Goal: Task Accomplishment & Management: Use online tool/utility

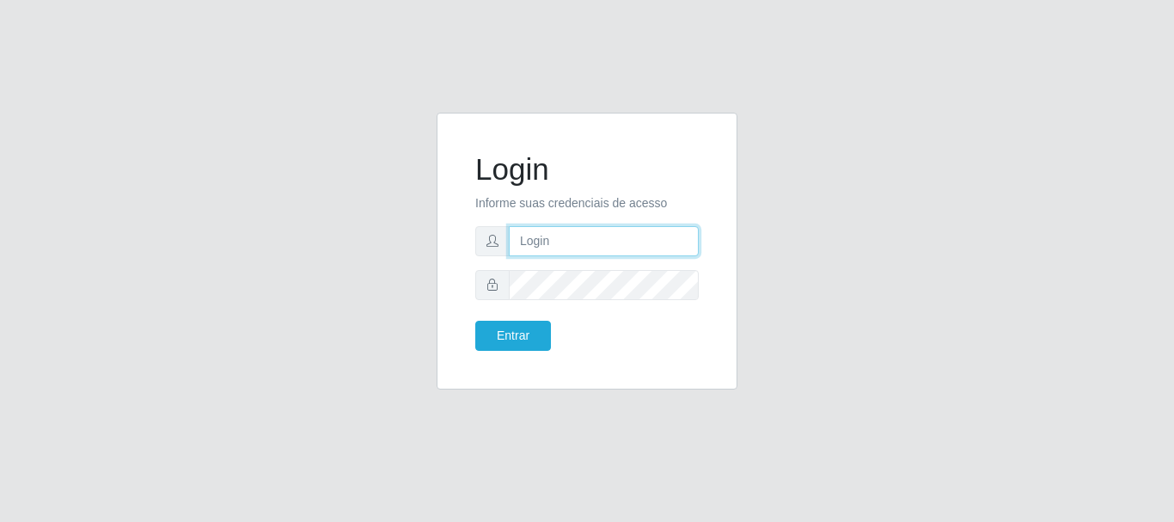
click at [602, 243] on input "text" at bounding box center [604, 241] width 190 height 30
type input "ritaiwof@B5"
click at [624, 300] on form "Login Informe suas credenciais de acesso ritaiwof@B5 Entrar" at bounding box center [586, 250] width 223 height 199
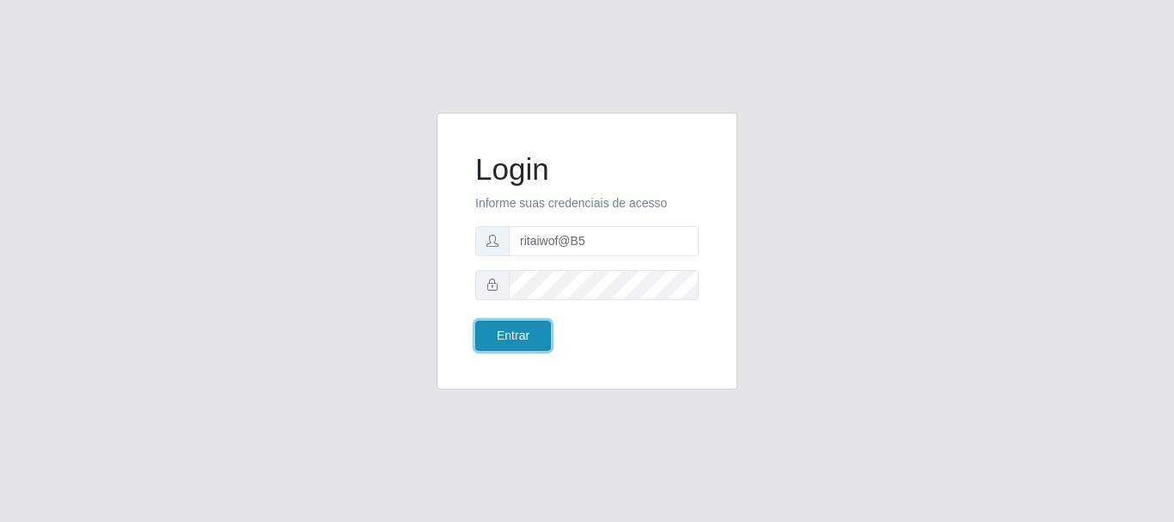
click at [523, 321] on button "Entrar" at bounding box center [513, 336] width 76 height 30
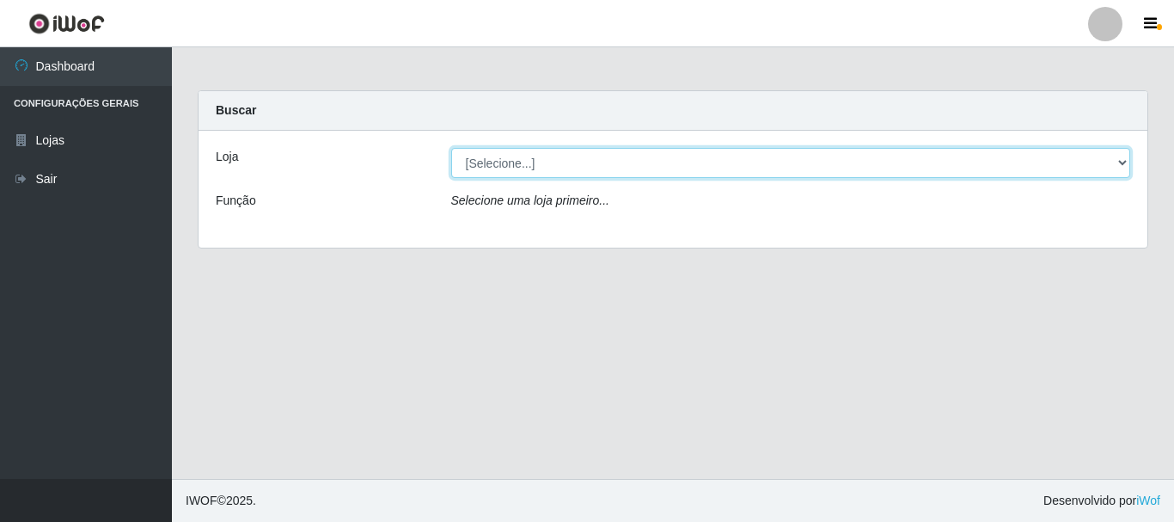
drag, startPoint x: 1123, startPoint y: 161, endPoint x: 1113, endPoint y: 165, distance: 11.2
click at [1121, 161] on select "[Selecione...] Bemais Supermercados - B5 Anatólia" at bounding box center [791, 163] width 680 height 30
select select "405"
click at [451, 148] on select "[Selecione...] Bemais Supermercados - B5 Anatólia" at bounding box center [791, 163] width 680 height 30
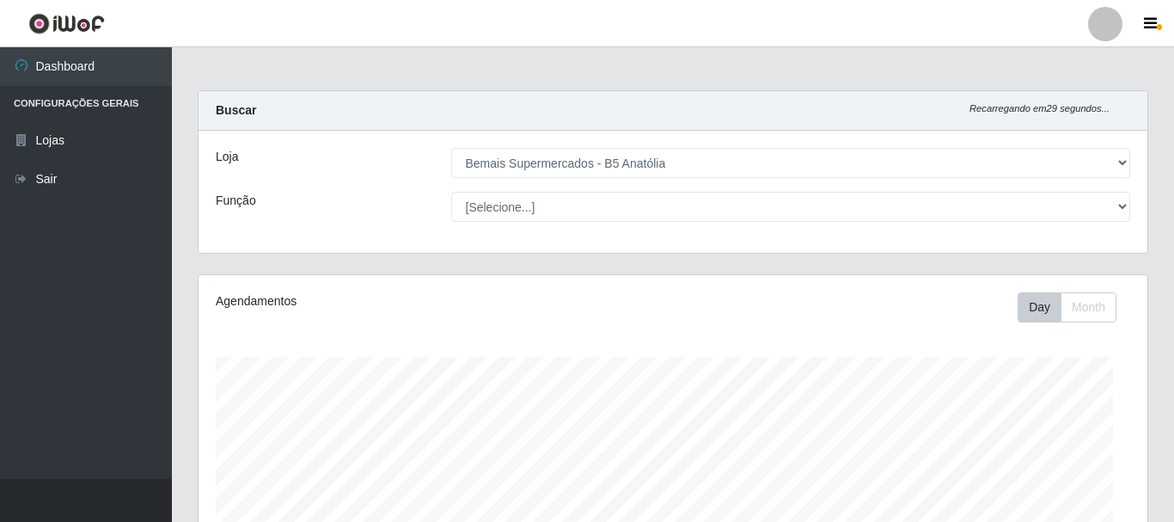
click at [1129, 204] on div "[Selecione...] ASG ASG + ASG ++ Auxiliar de Estacionamento Auxiliar de Estacion…" at bounding box center [791, 207] width 706 height 30
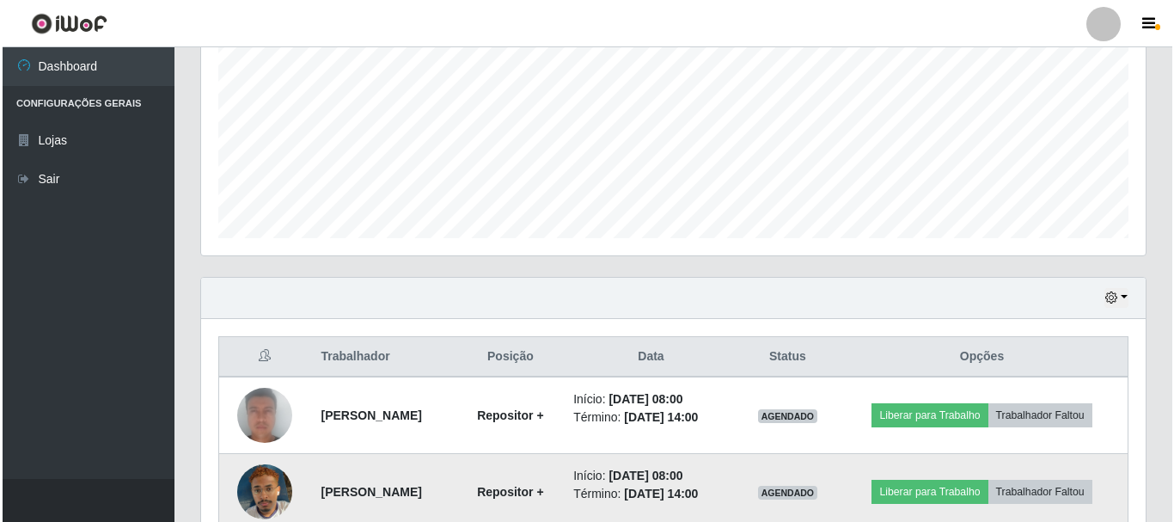
scroll to position [467, 0]
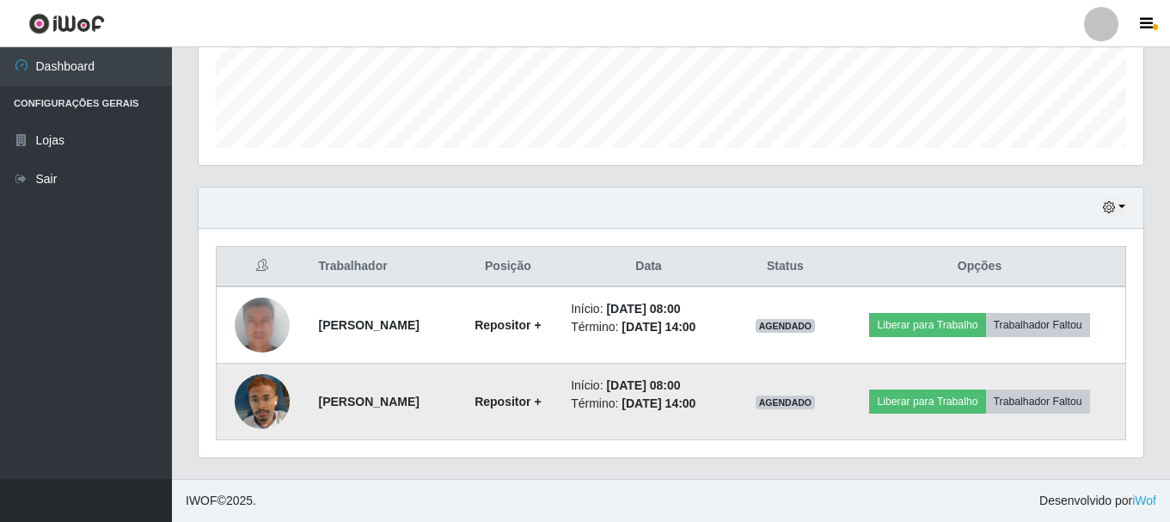
click at [268, 413] on img at bounding box center [262, 401] width 55 height 98
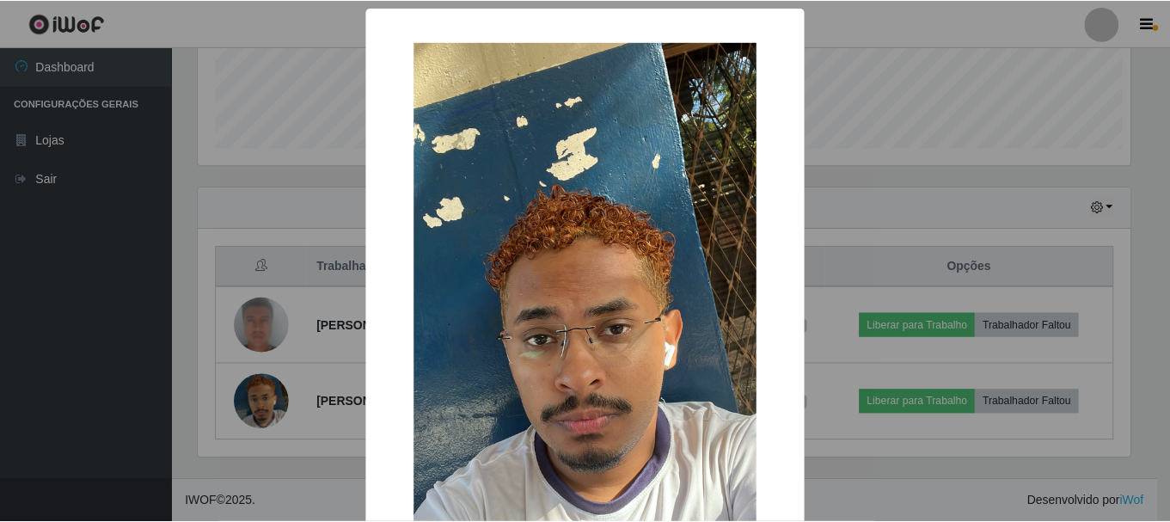
scroll to position [357, 936]
click at [837, 343] on div "× OK Cancel" at bounding box center [587, 261] width 1174 height 522
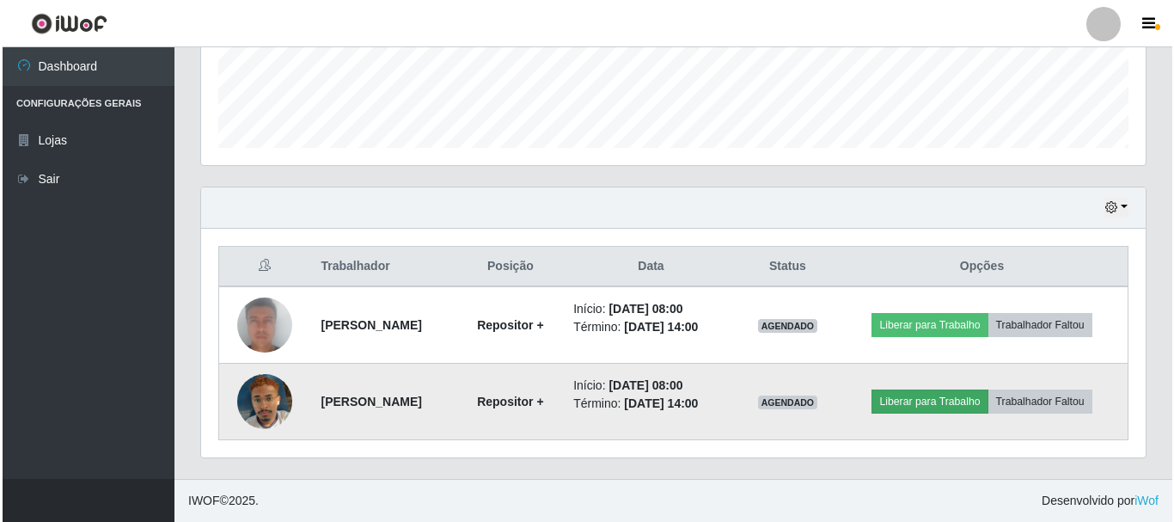
scroll to position [357, 945]
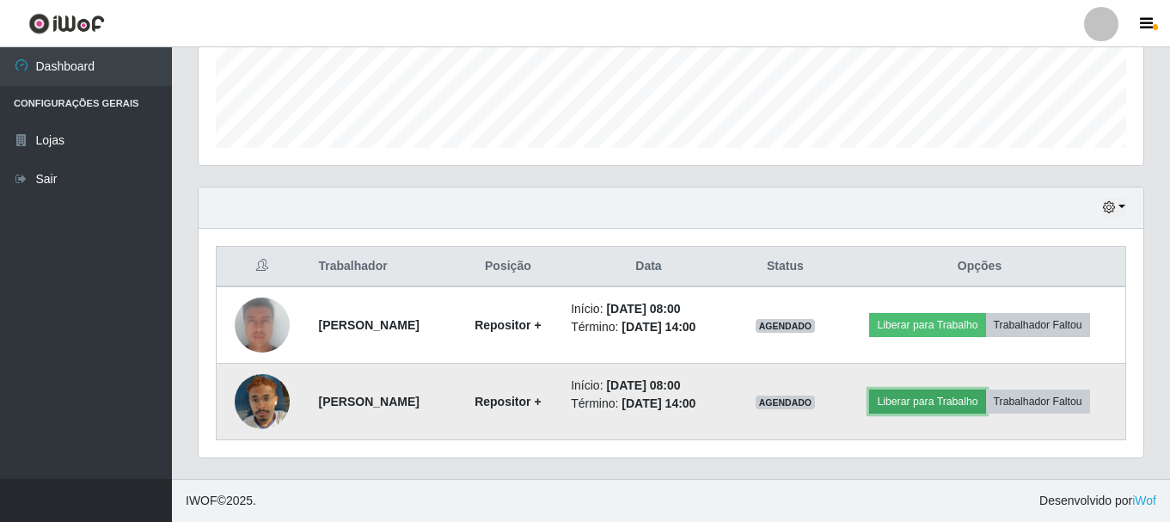
click at [909, 407] on button "Liberar para Trabalho" at bounding box center [927, 401] width 116 height 24
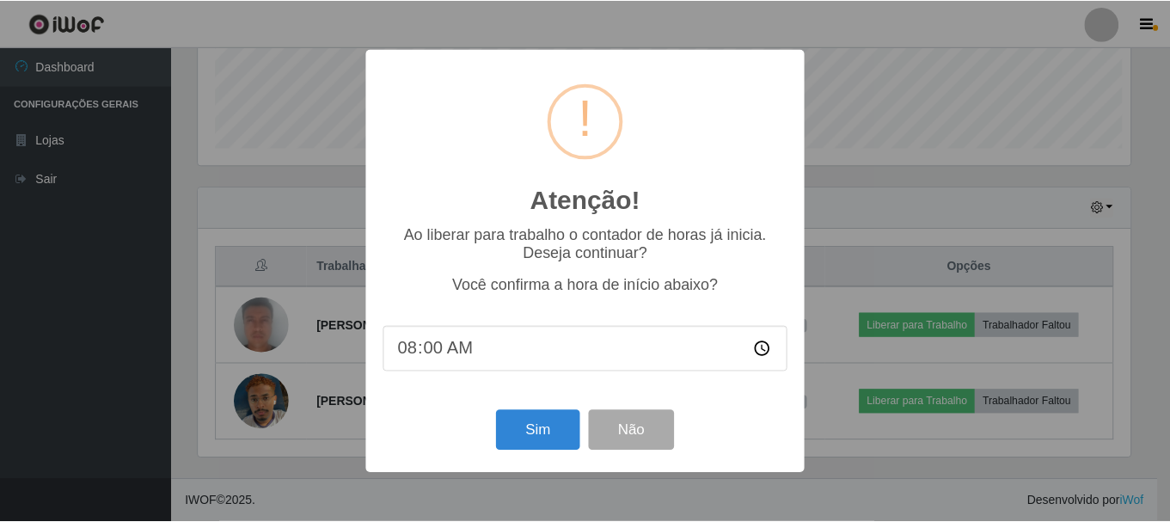
scroll to position [357, 936]
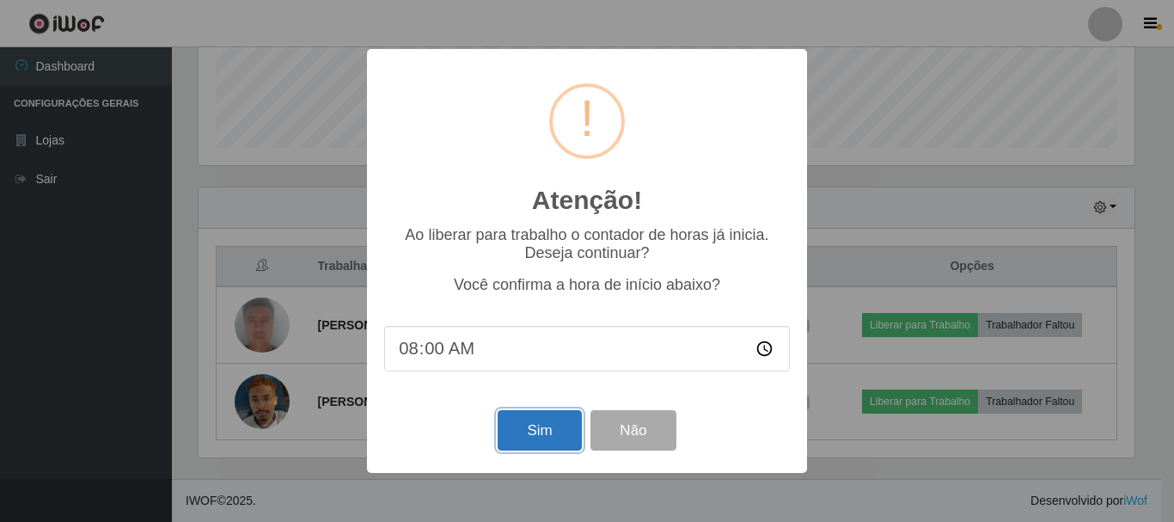
click at [554, 425] on button "Sim" at bounding box center [539, 430] width 83 height 40
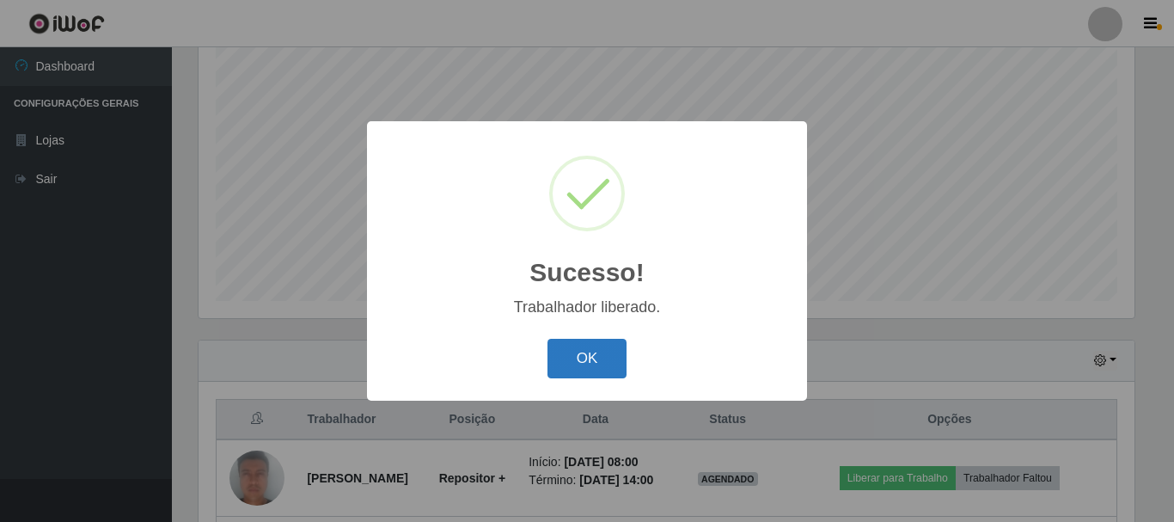
click at [589, 358] on button "OK" at bounding box center [588, 359] width 80 height 40
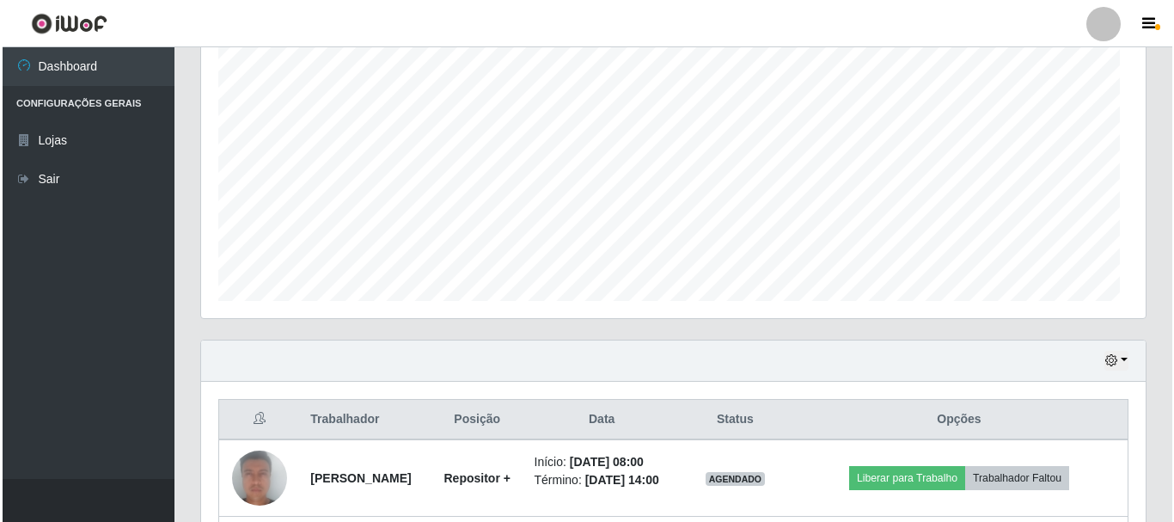
scroll to position [357, 945]
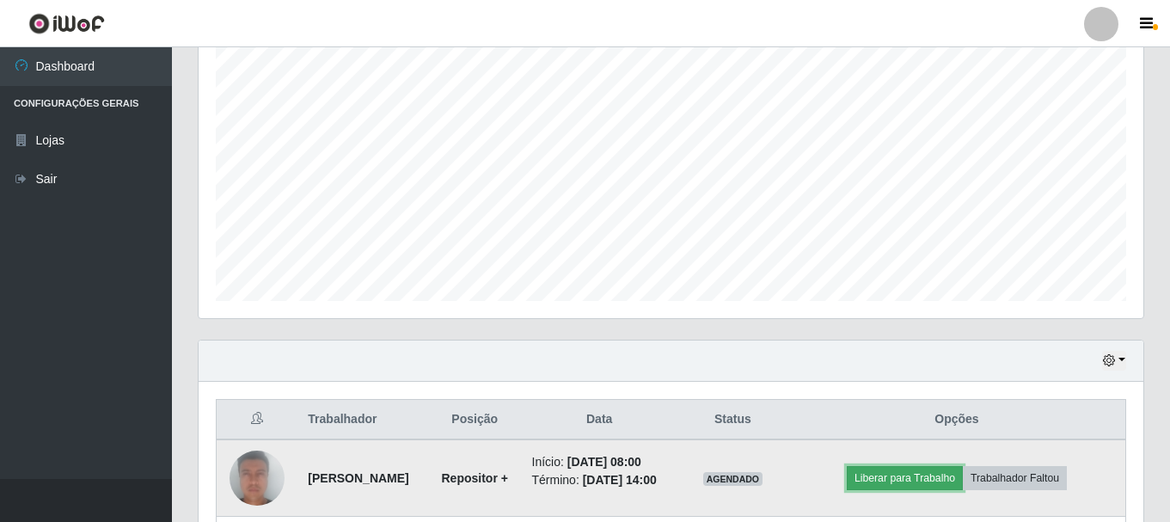
click at [900, 483] on button "Liberar para Trabalho" at bounding box center [905, 478] width 116 height 24
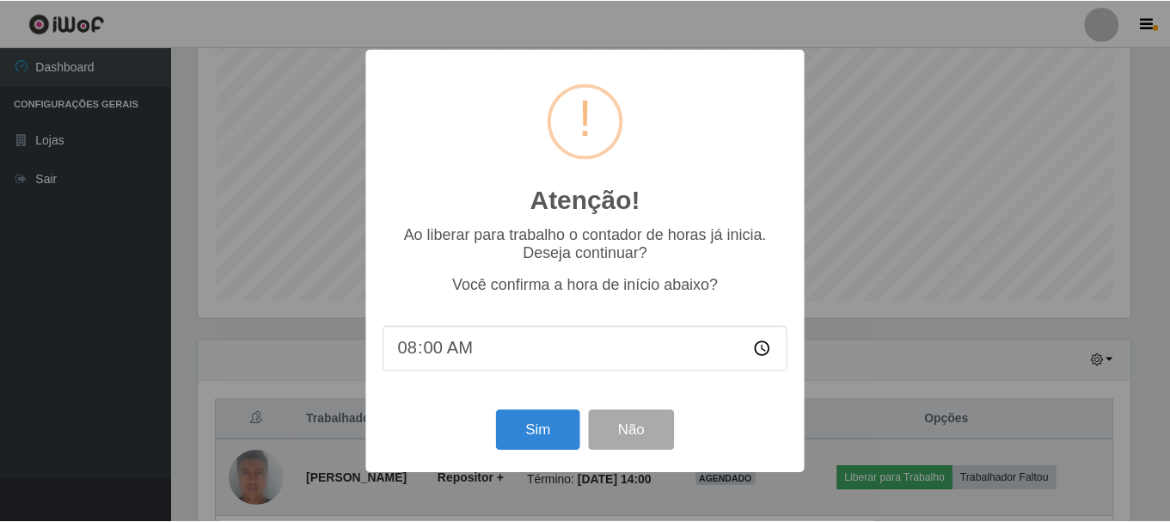
scroll to position [357, 936]
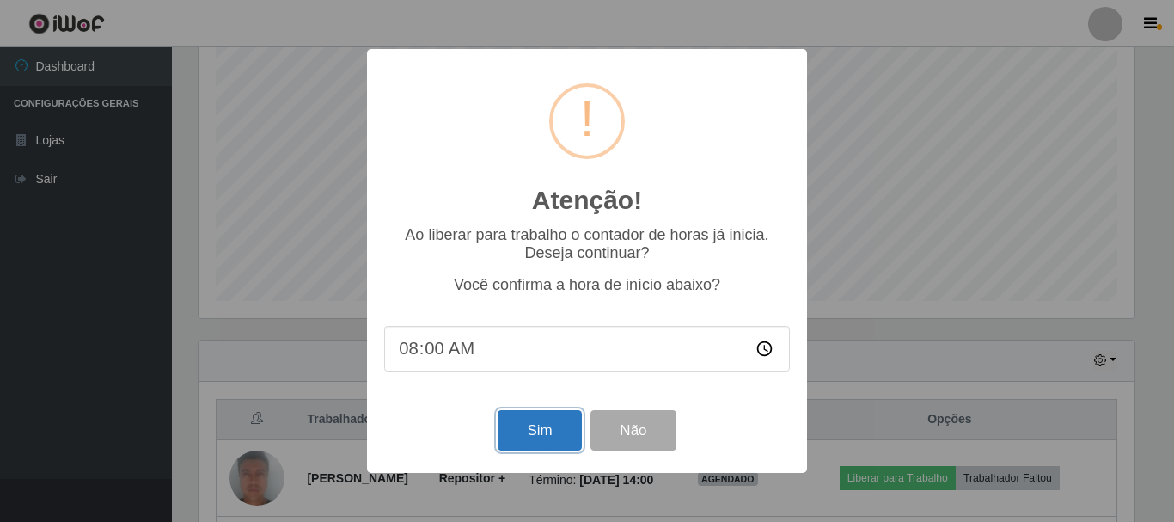
click at [561, 434] on button "Sim" at bounding box center [539, 430] width 83 height 40
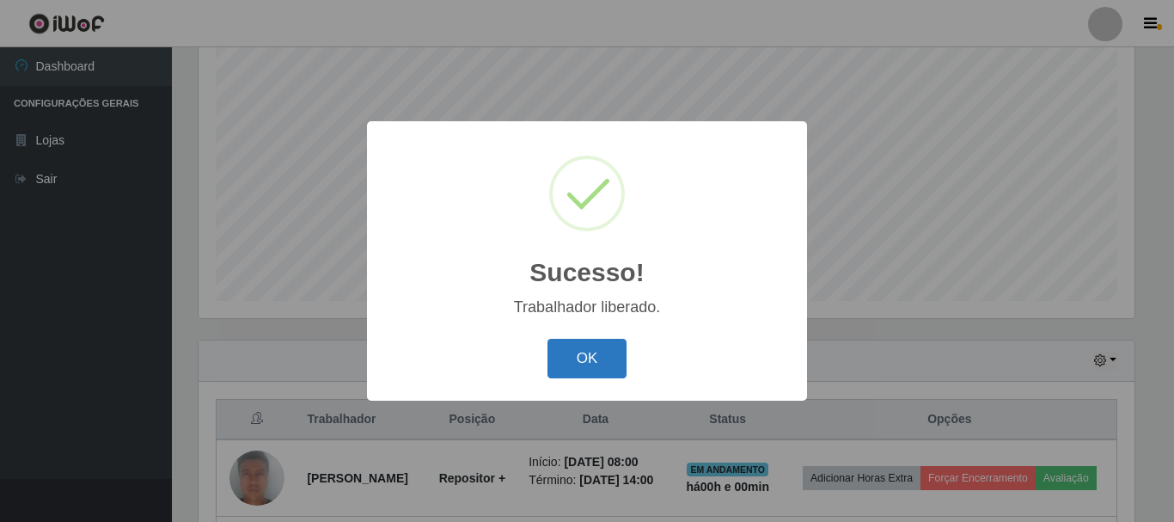
click at [595, 358] on button "OK" at bounding box center [588, 359] width 80 height 40
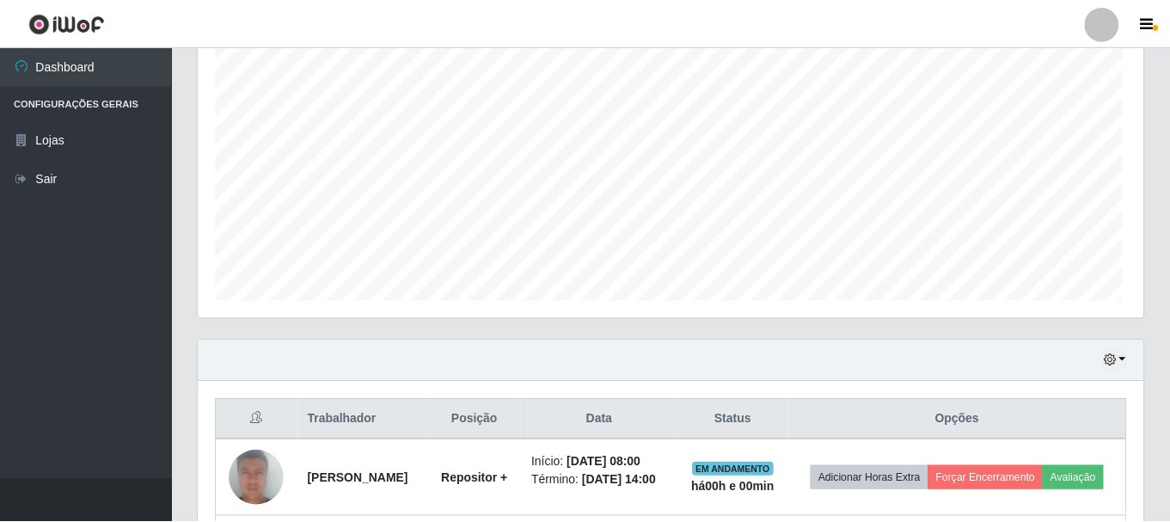
scroll to position [357, 945]
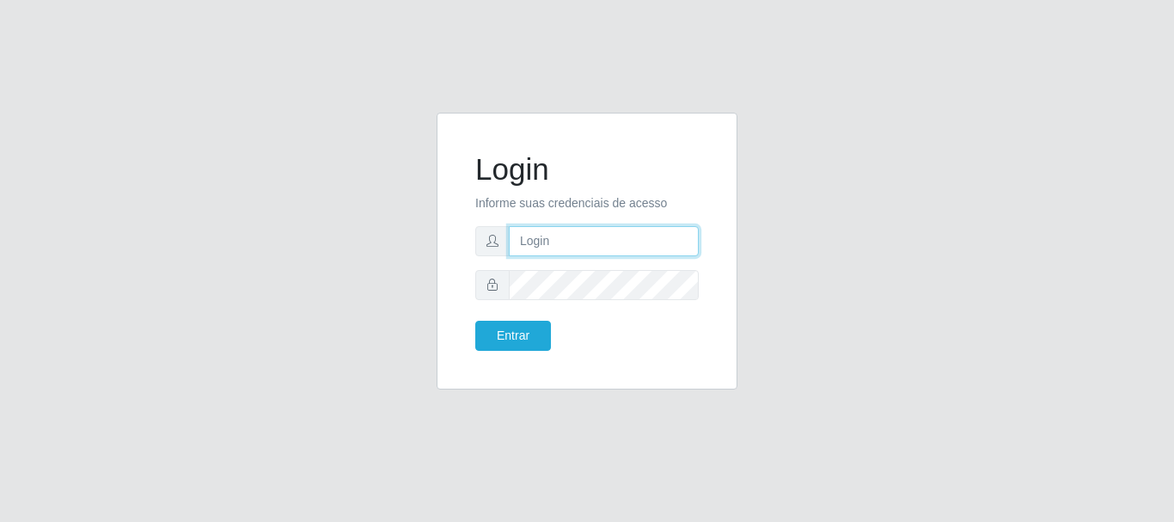
click at [543, 247] on input "text" at bounding box center [604, 241] width 190 height 30
type input "I"
type input "R"
click at [568, 245] on input "ritaiwof2B5" at bounding box center [604, 241] width 190 height 30
type input "ritaiwof@B5"
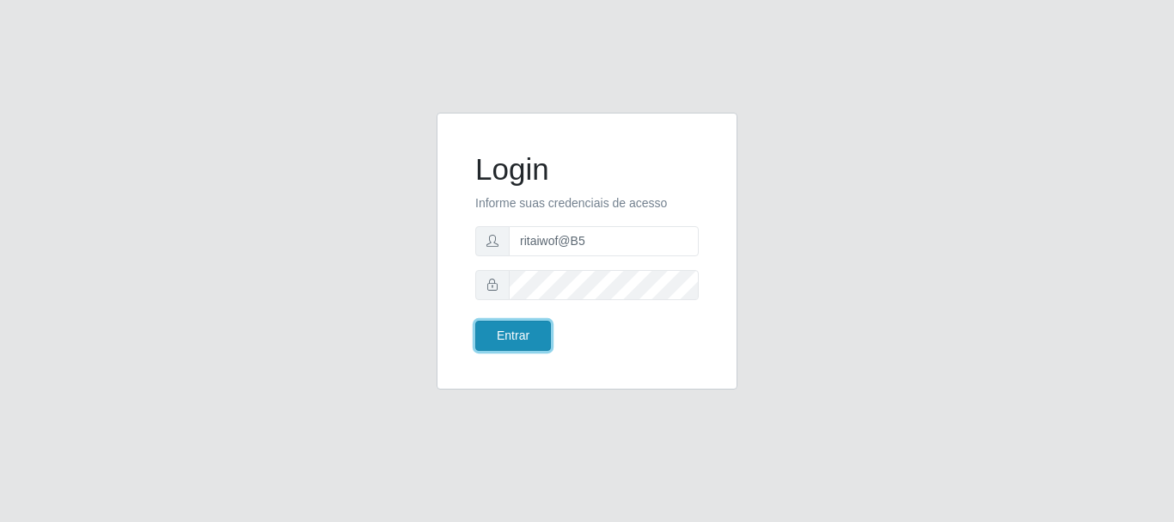
click at [516, 335] on button "Entrar" at bounding box center [513, 336] width 76 height 30
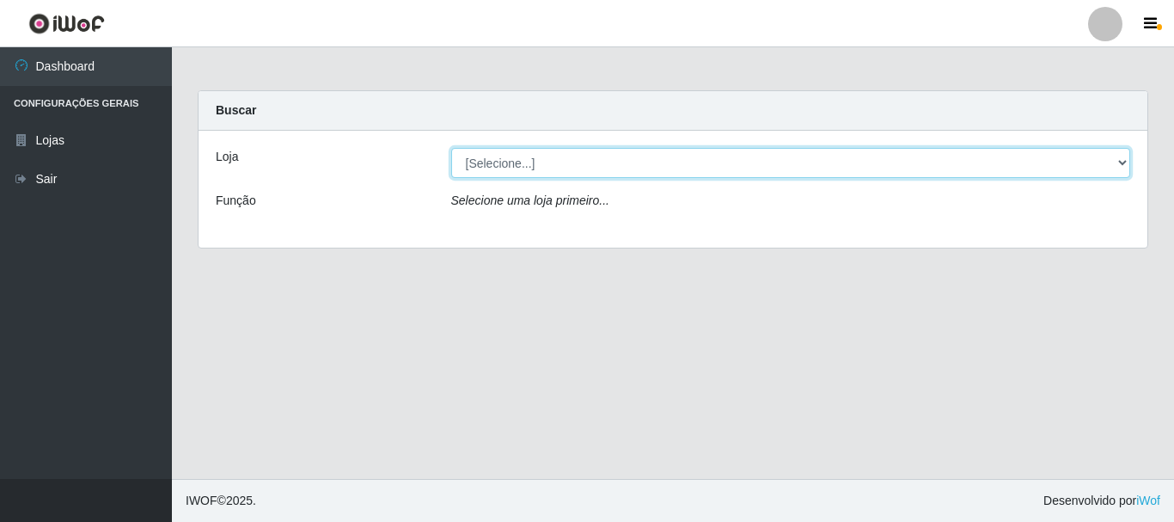
click at [1114, 164] on select "[Selecione...] Bemais Supermercados - B5 Anatólia" at bounding box center [791, 163] width 680 height 30
select select "405"
click at [451, 148] on select "[Selecione...] Bemais Supermercados - B5 Anatólia" at bounding box center [791, 163] width 680 height 30
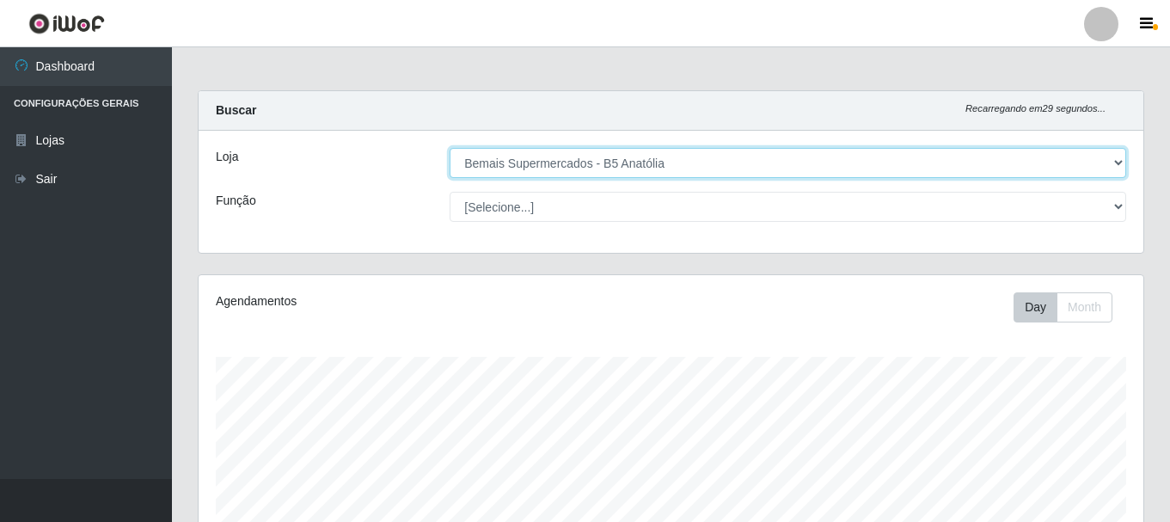
scroll to position [357, 945]
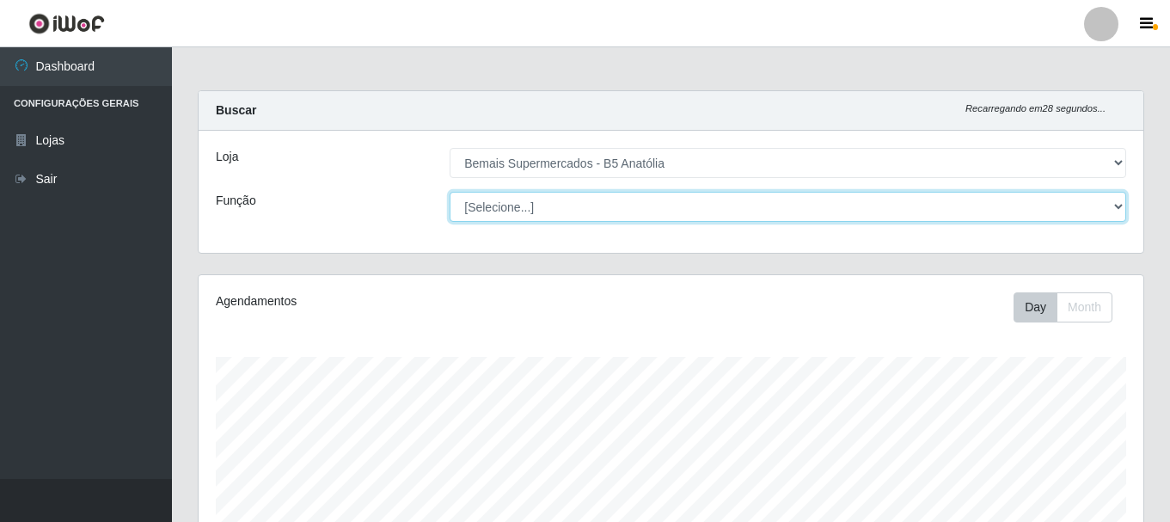
drag, startPoint x: 1116, startPoint y: 201, endPoint x: 1084, endPoint y: 218, distance: 36.2
click at [1109, 203] on select "[Selecione...] ASG ASG + ASG ++ Auxiliar de Estacionamento Auxiliar de Estacion…" at bounding box center [788, 207] width 676 height 30
click at [450, 192] on select "[Selecione...] ASG ASG + ASG ++ Auxiliar de Estacionamento Auxiliar de Estacion…" at bounding box center [788, 207] width 676 height 30
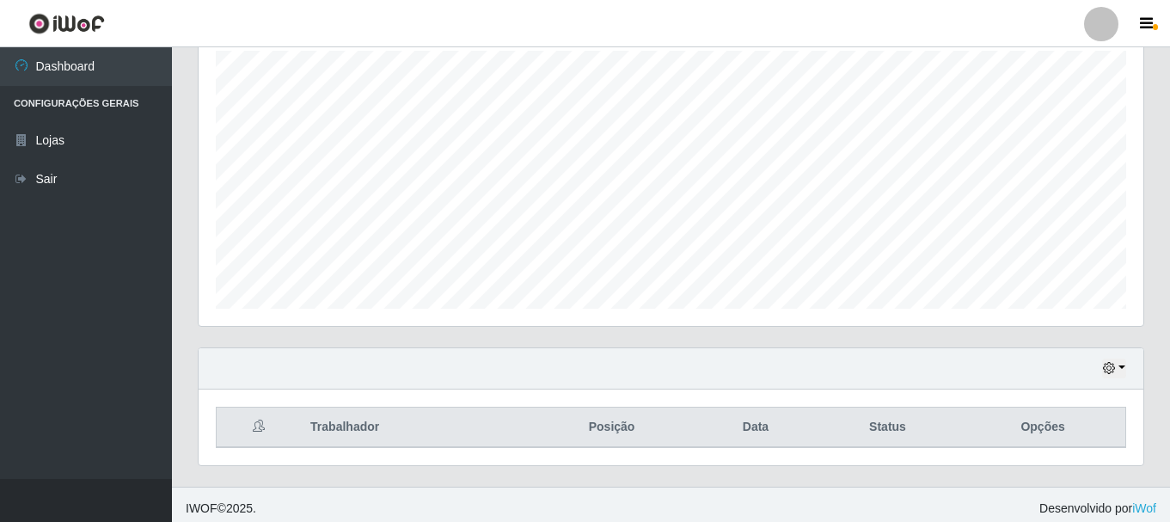
scroll to position [314, 0]
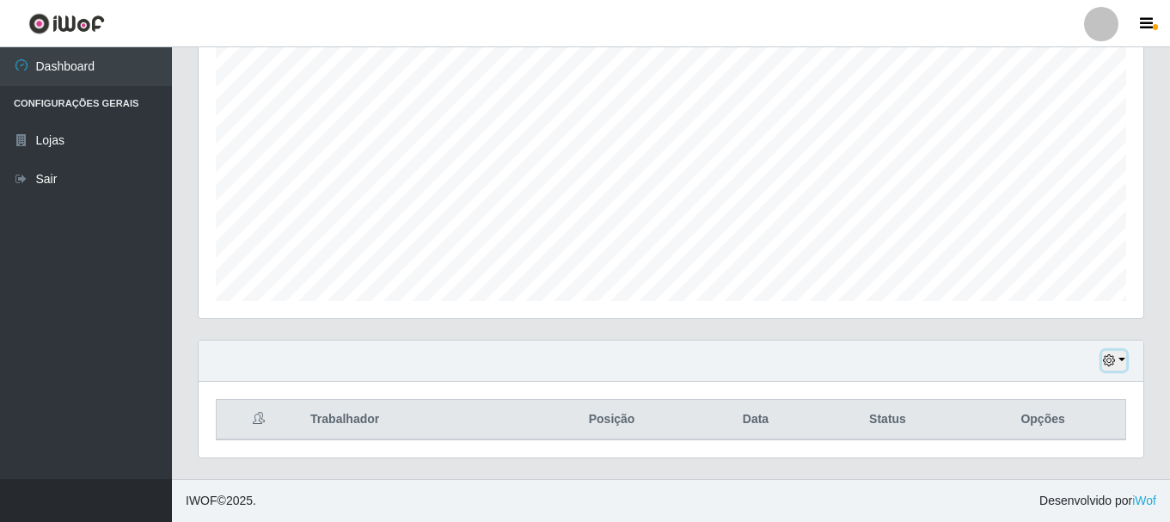
click at [1115, 363] on icon "button" at bounding box center [1109, 360] width 12 height 12
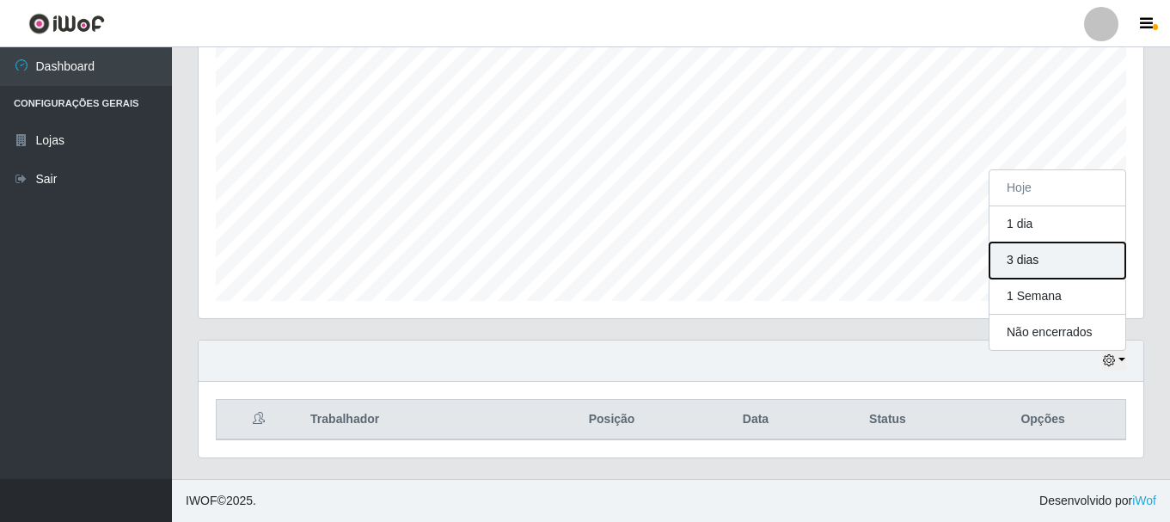
click at [1037, 253] on button "3 dias" at bounding box center [1057, 260] width 136 height 36
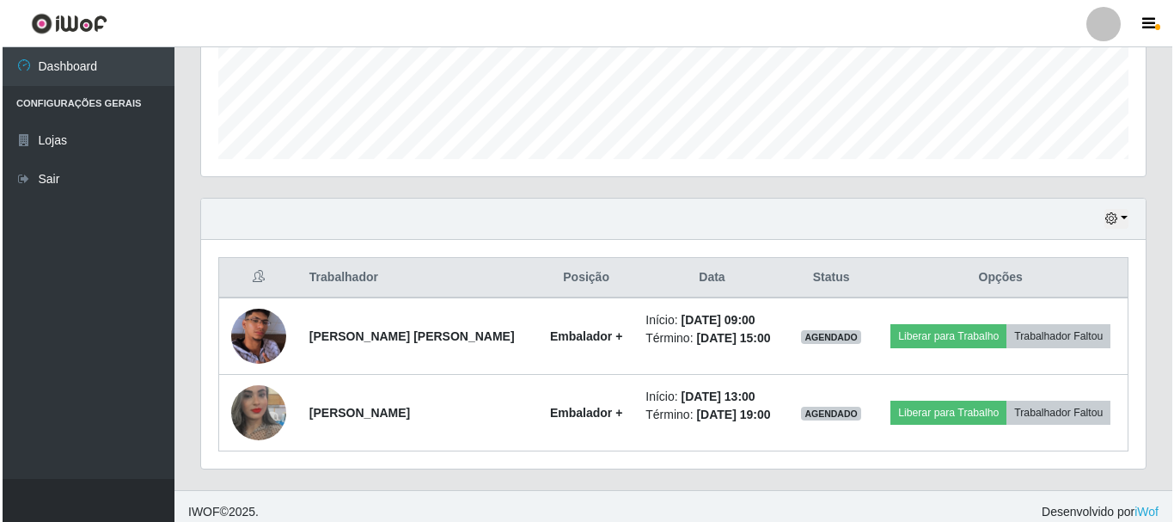
scroll to position [467, 0]
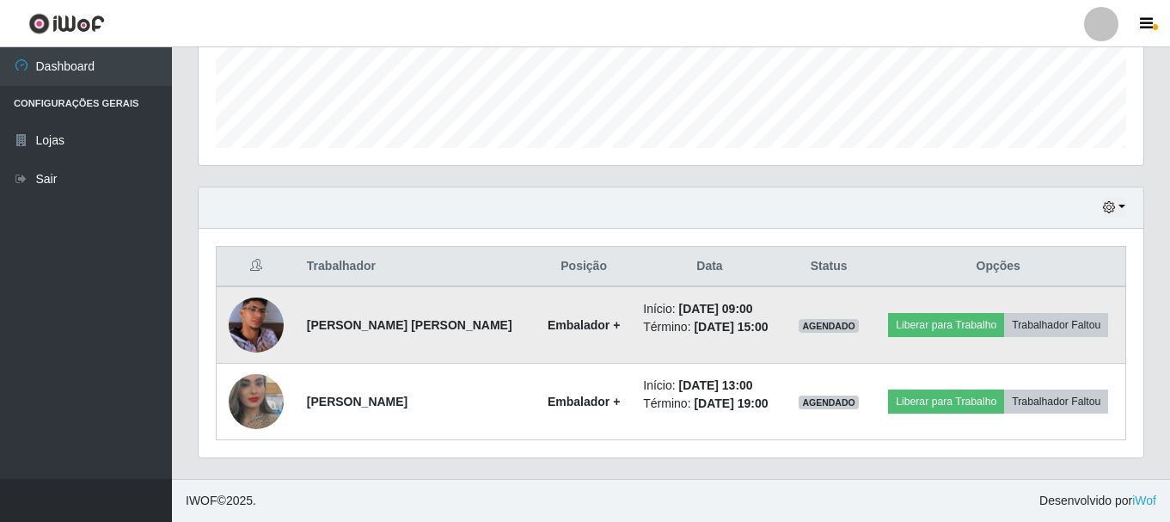
click at [260, 322] on img at bounding box center [256, 325] width 55 height 98
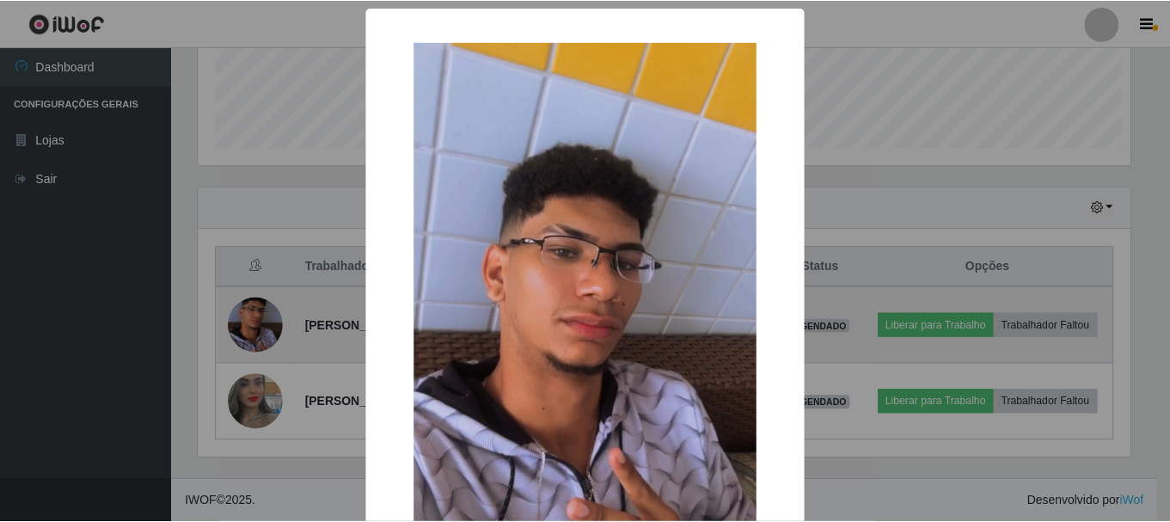
scroll to position [357, 936]
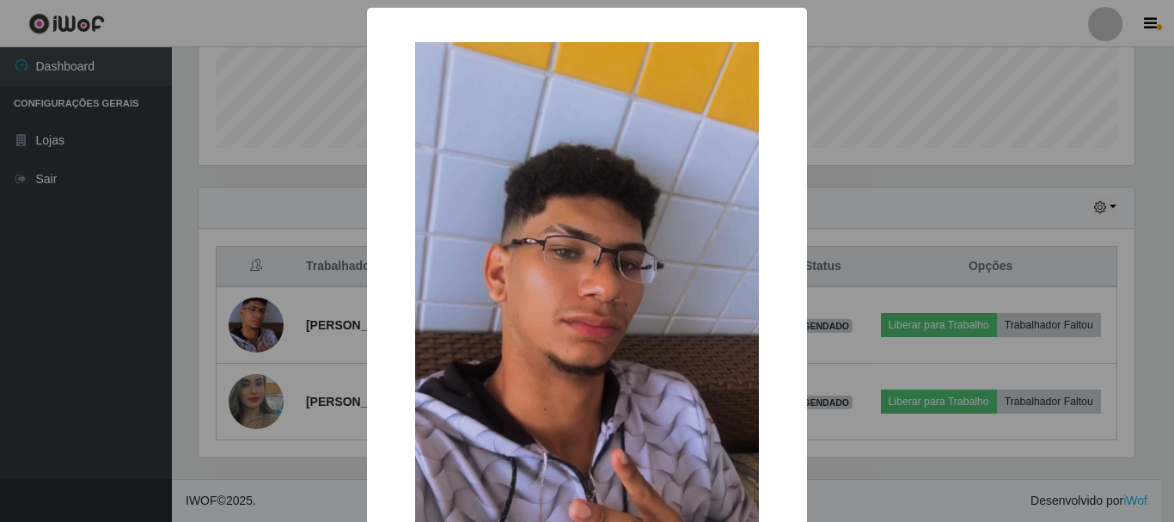
click at [836, 218] on div "× OK Cancel" at bounding box center [587, 261] width 1174 height 522
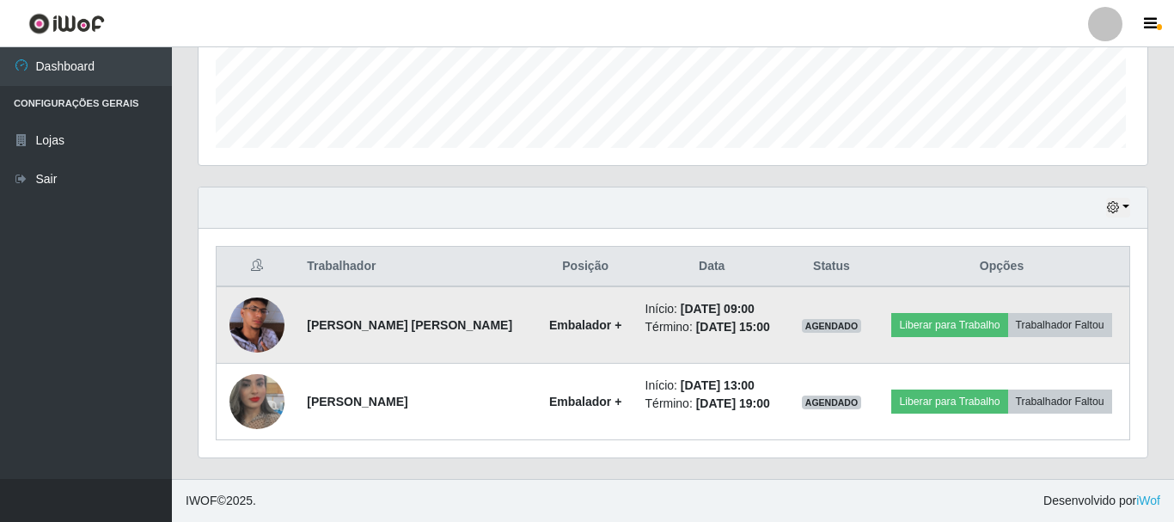
scroll to position [357, 945]
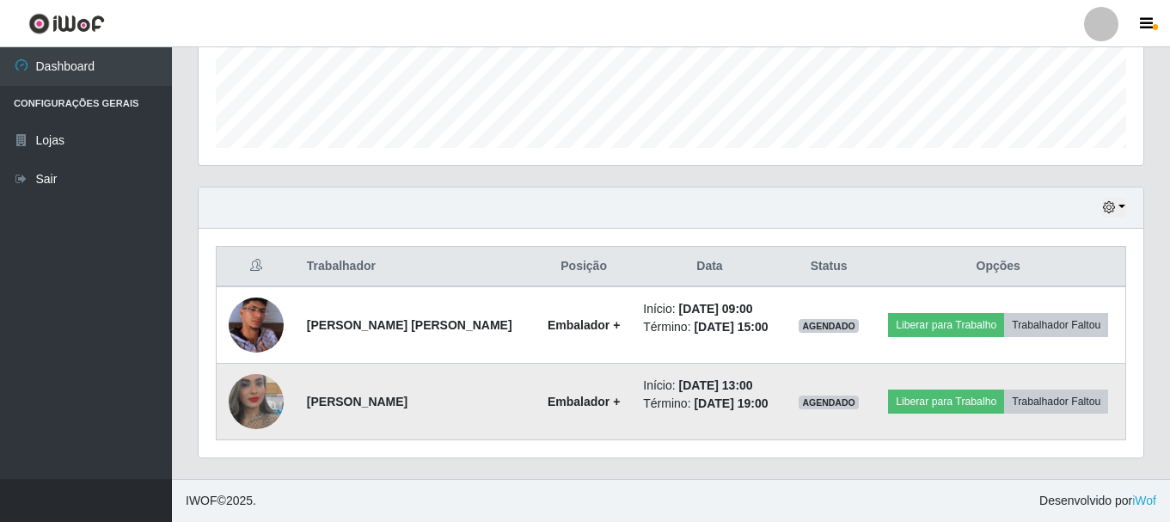
click at [278, 404] on img at bounding box center [256, 401] width 55 height 98
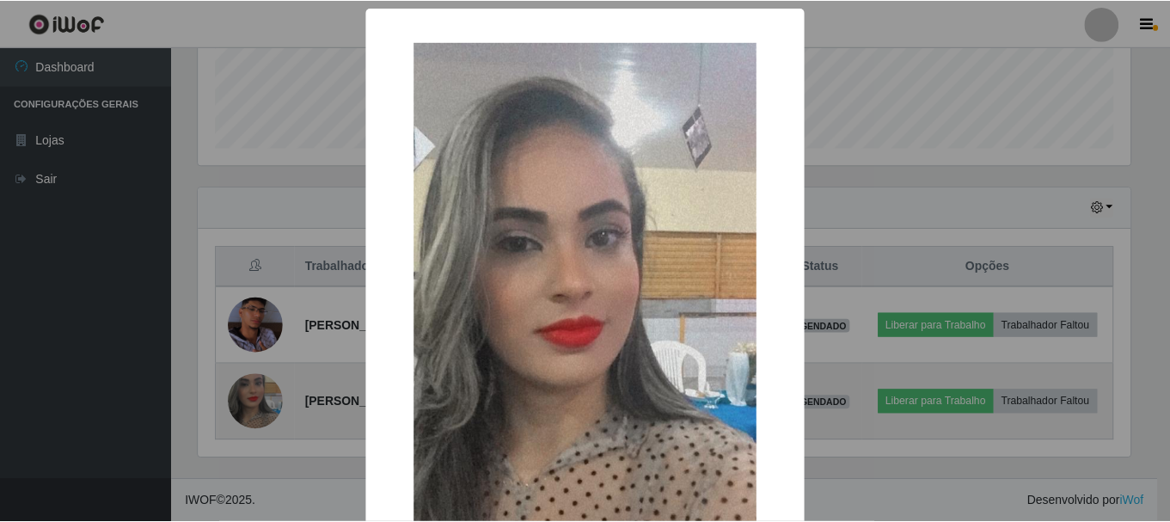
scroll to position [357, 936]
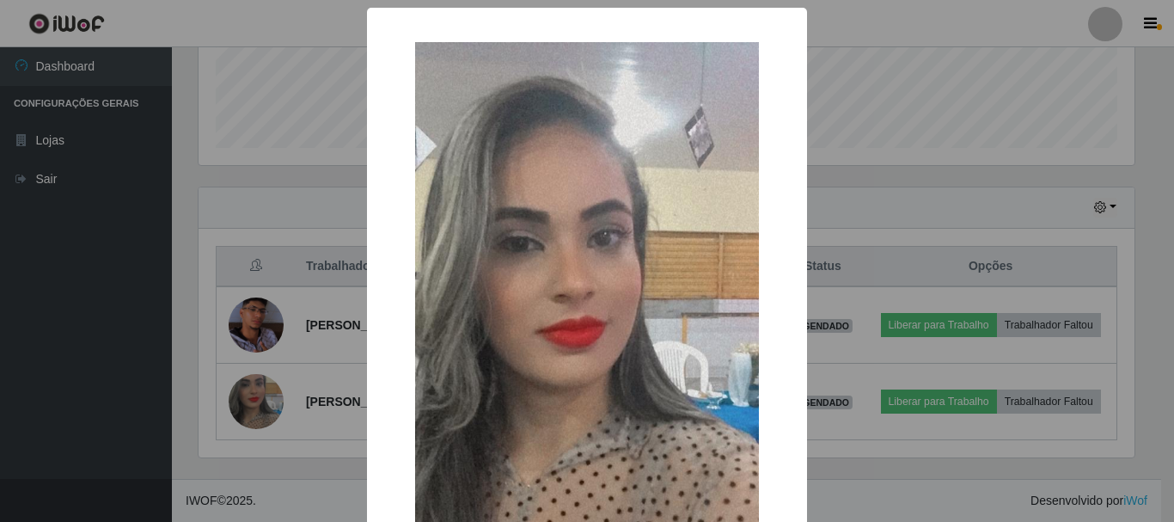
click at [865, 227] on div "× OK Cancel" at bounding box center [587, 261] width 1174 height 522
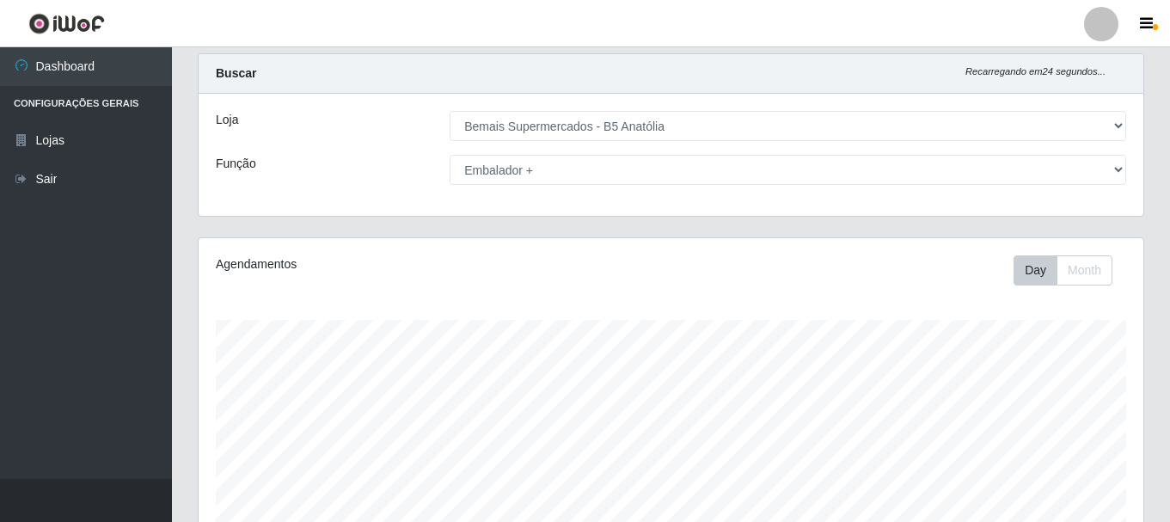
scroll to position [0, 0]
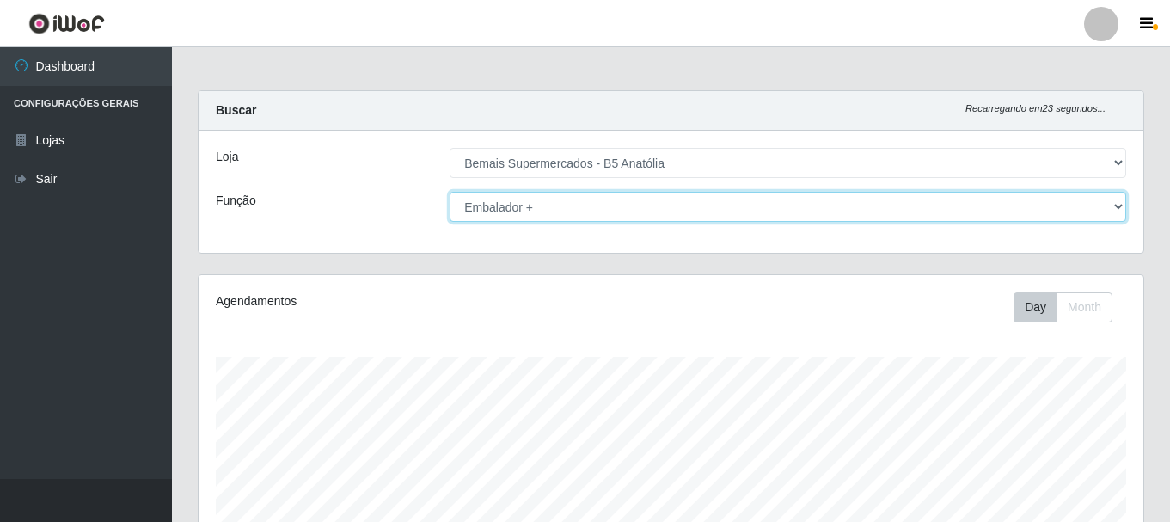
click at [1112, 202] on select "[Selecione...] ASG ASG + ASG ++ Auxiliar de Estacionamento Auxiliar de Estacion…" at bounding box center [788, 207] width 676 height 30
select select "72"
click at [450, 192] on select "[Selecione...] ASG ASG + ASG ++ Auxiliar de Estacionamento Auxiliar de Estacion…" at bounding box center [788, 207] width 676 height 30
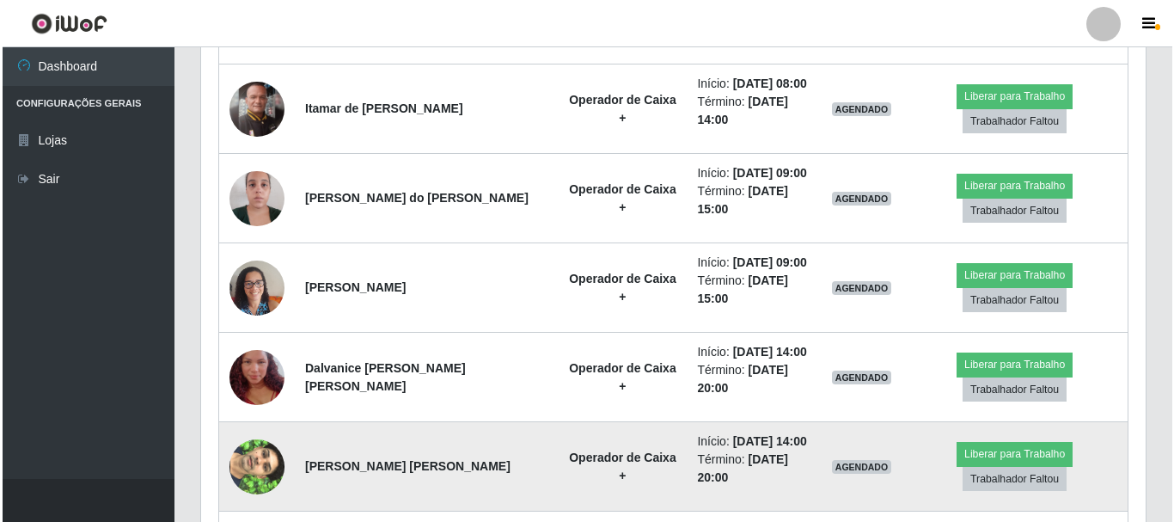
scroll to position [945, 0]
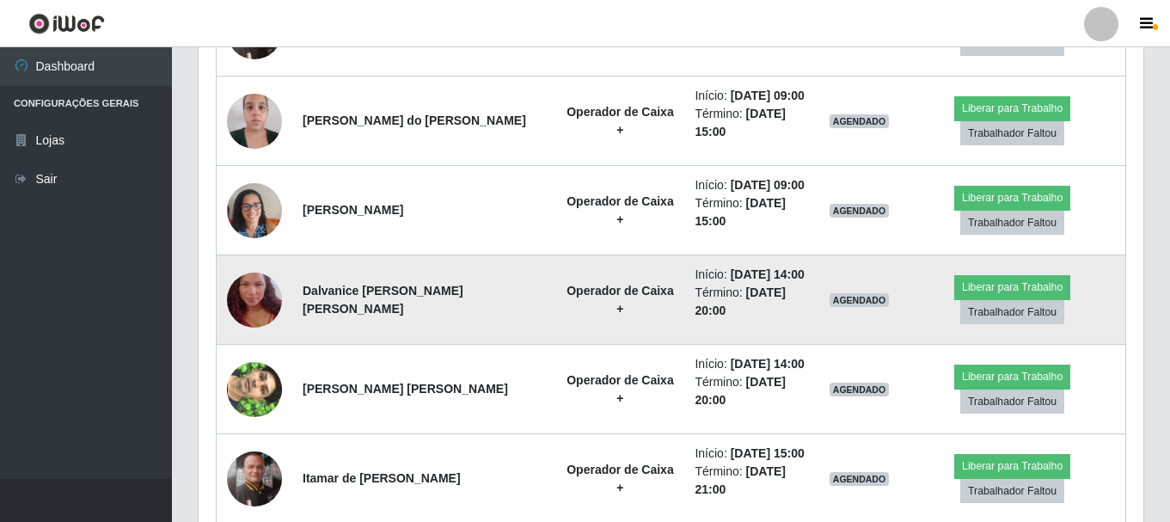
click at [263, 292] on img at bounding box center [254, 300] width 55 height 98
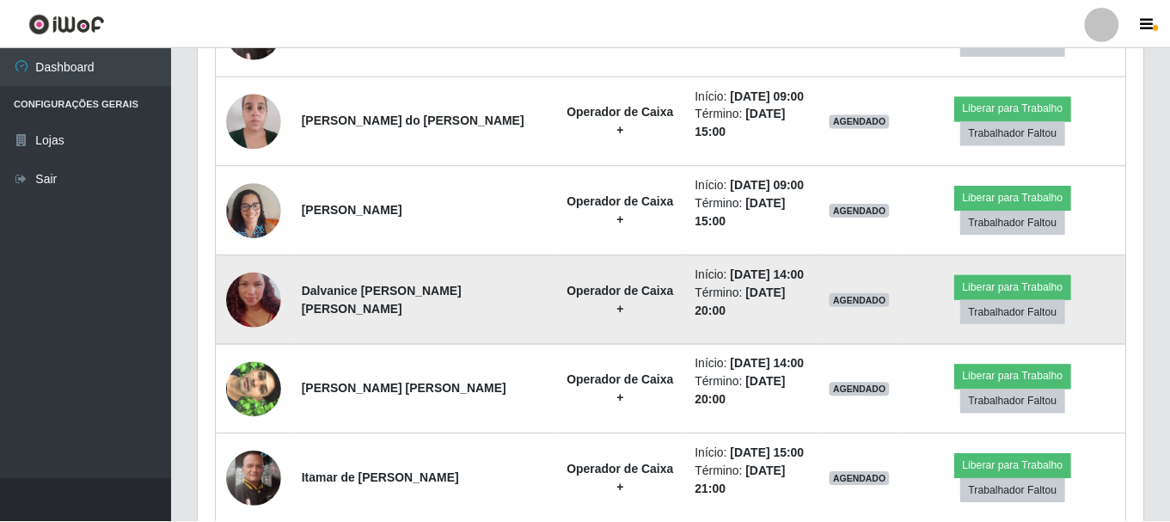
scroll to position [357, 936]
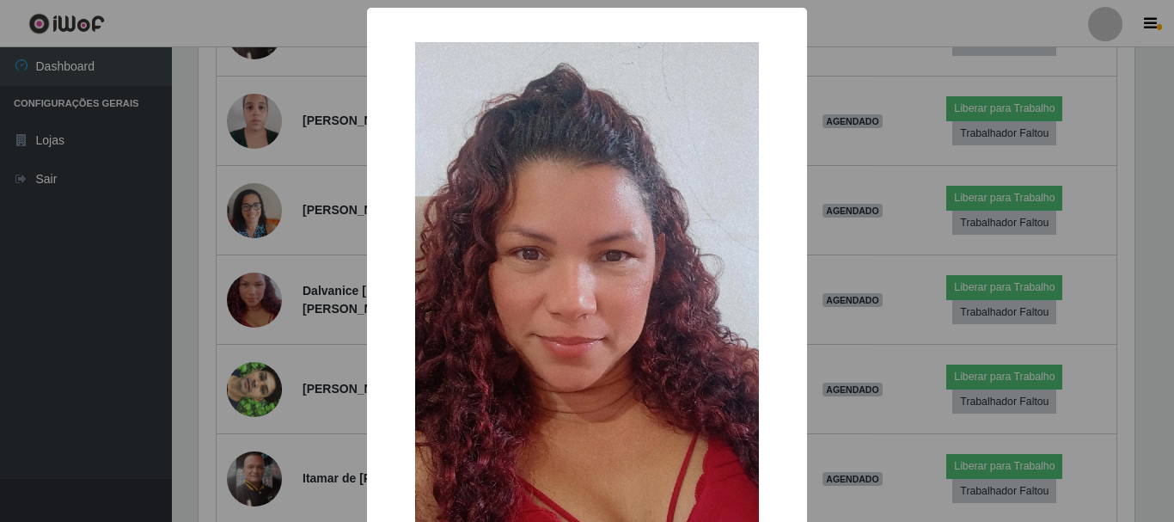
drag, startPoint x: 841, startPoint y: 248, endPoint x: 823, endPoint y: 254, distance: 19.0
click at [837, 248] on div "× OK Cancel" at bounding box center [587, 261] width 1174 height 522
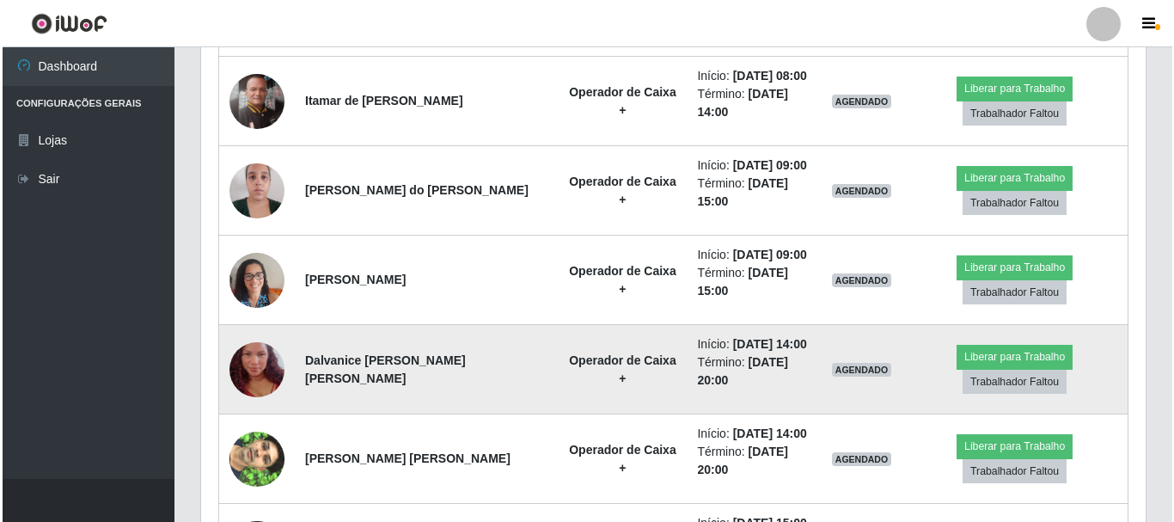
scroll to position [857, 0]
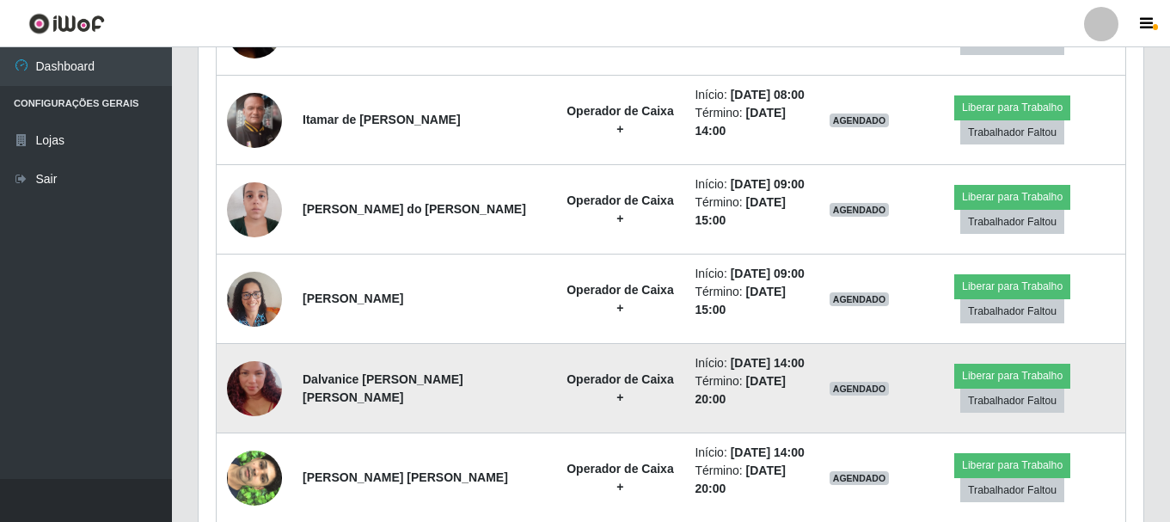
click at [253, 389] on img at bounding box center [254, 389] width 55 height 98
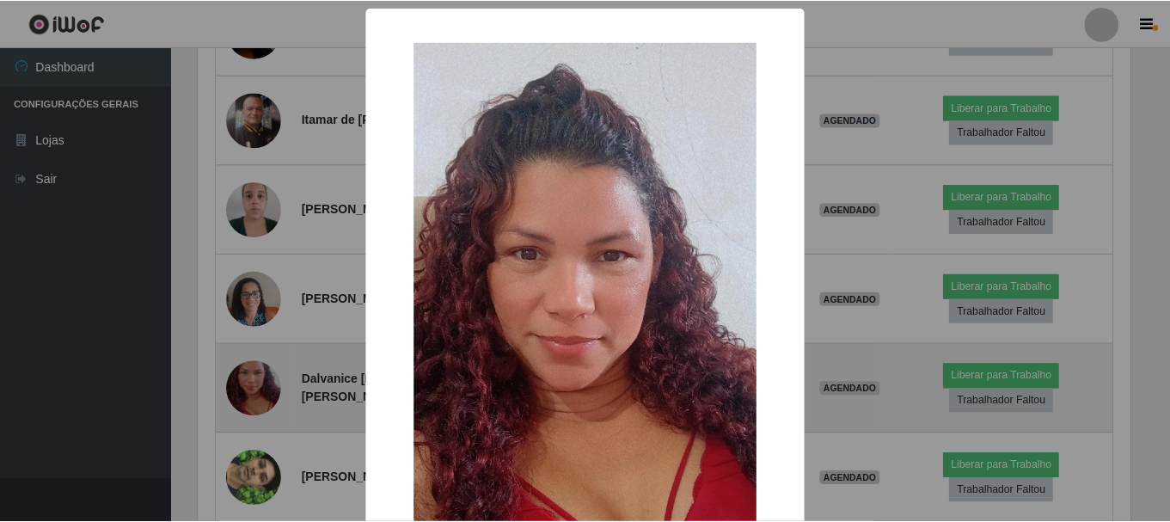
scroll to position [357, 936]
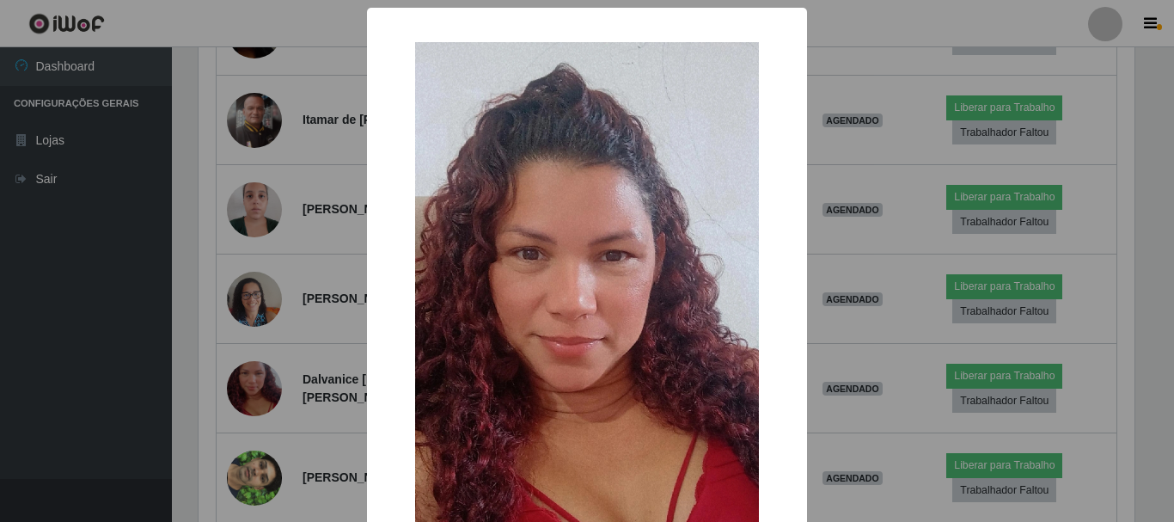
click at [852, 263] on div "× OK Cancel" at bounding box center [587, 261] width 1174 height 522
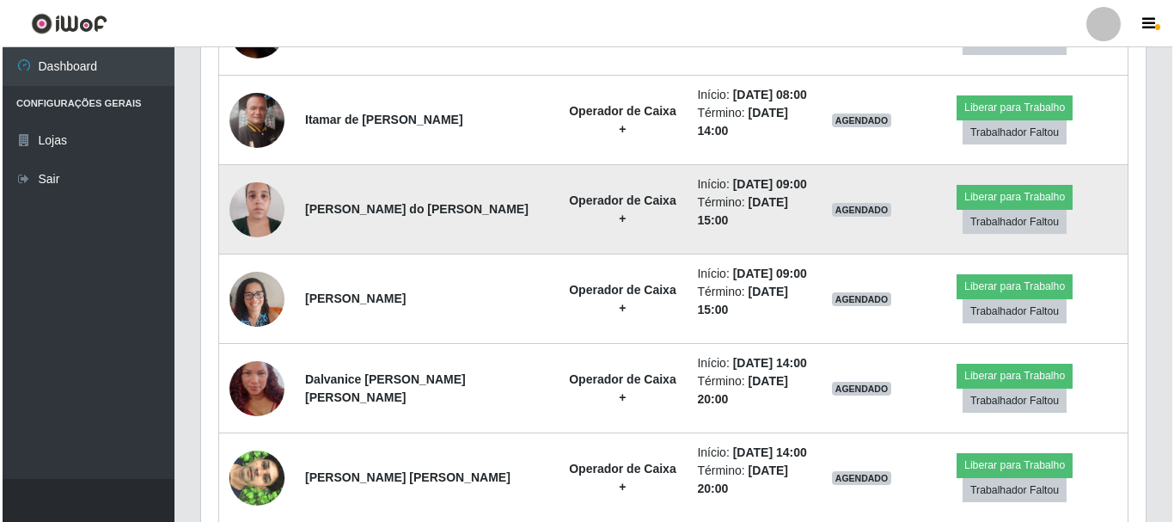
scroll to position [771, 0]
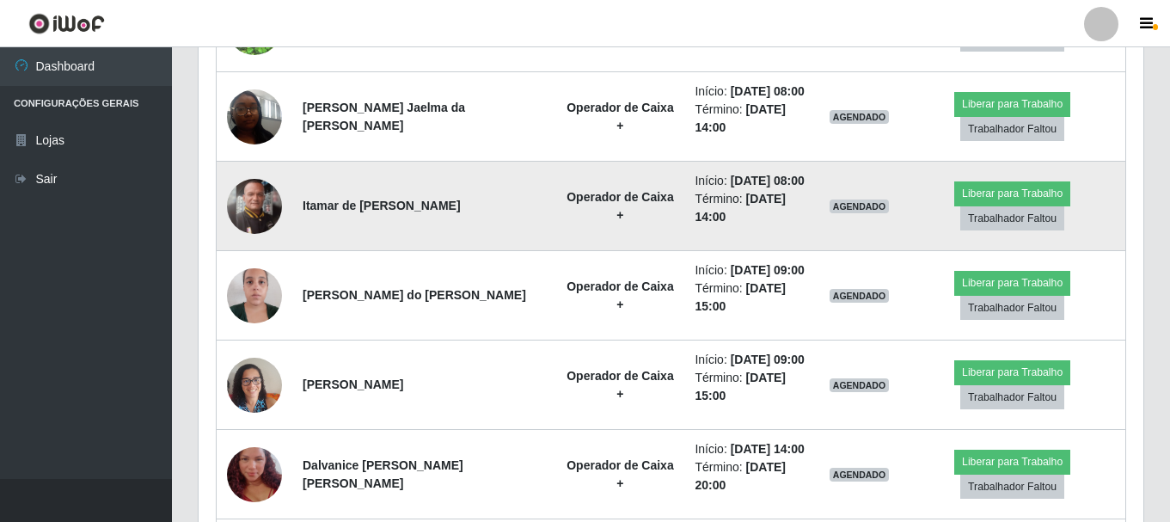
click at [272, 199] on img at bounding box center [254, 206] width 55 height 55
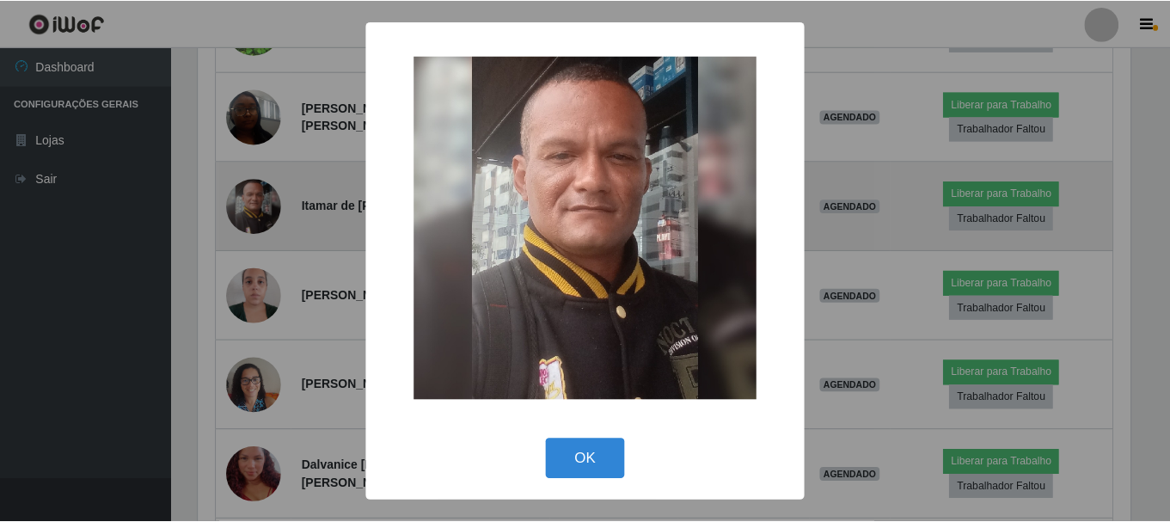
scroll to position [357, 936]
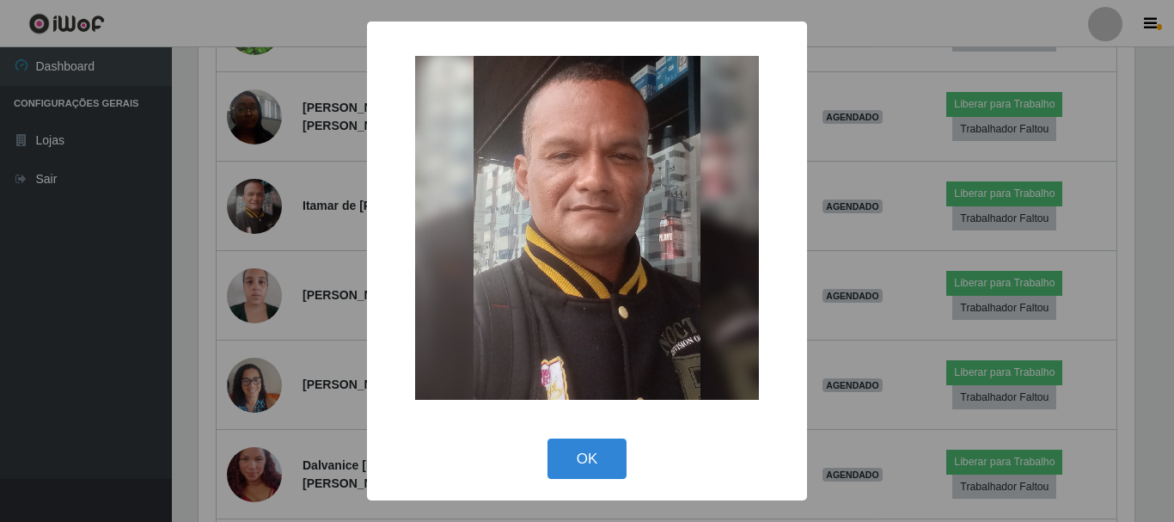
click at [833, 148] on div "× OK Cancel" at bounding box center [587, 261] width 1174 height 522
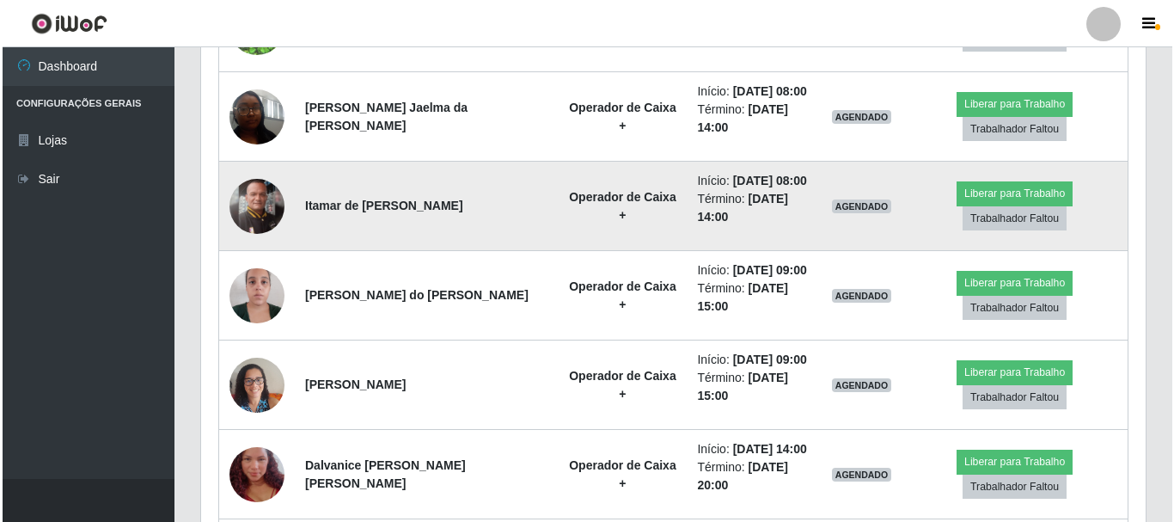
scroll to position [599, 0]
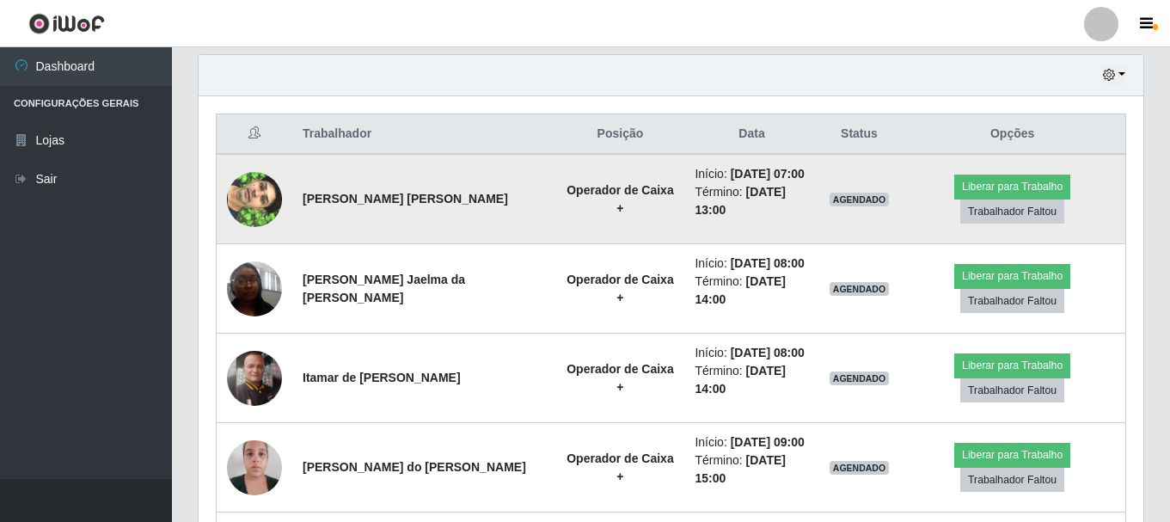
click at [252, 188] on img at bounding box center [254, 199] width 55 height 98
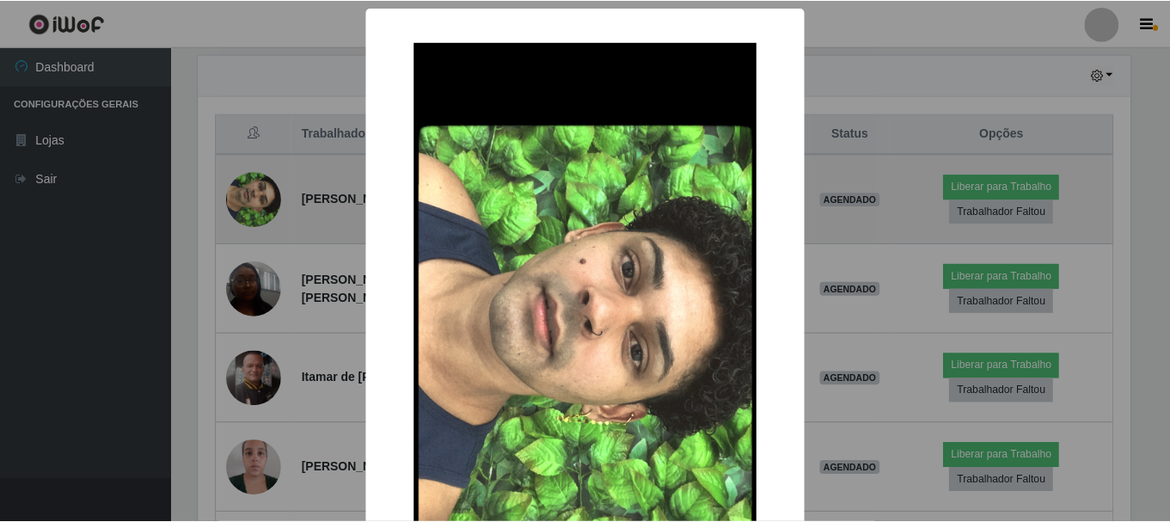
scroll to position [357, 936]
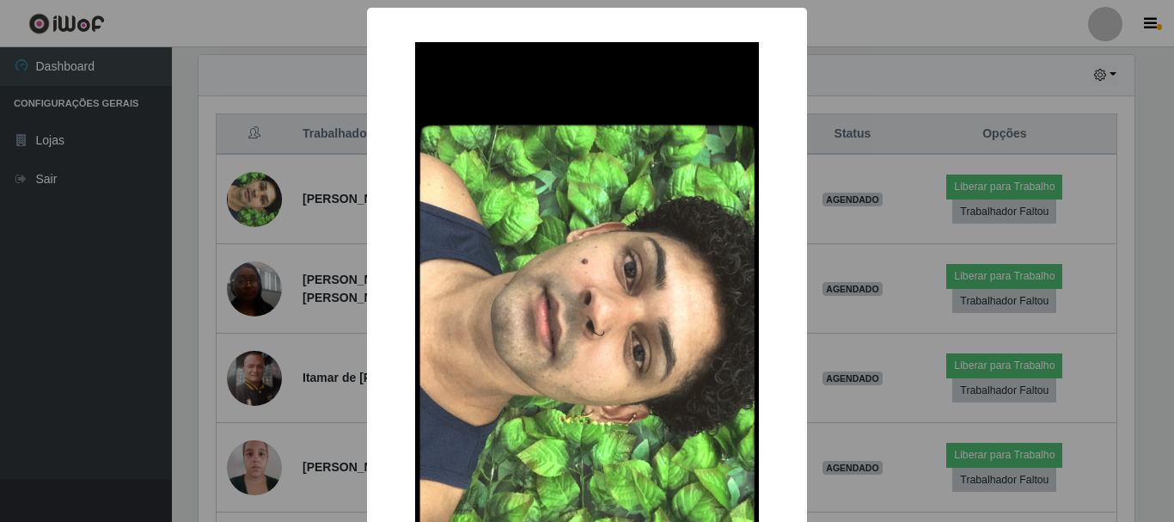
click at [828, 230] on div "× OK Cancel" at bounding box center [587, 261] width 1174 height 522
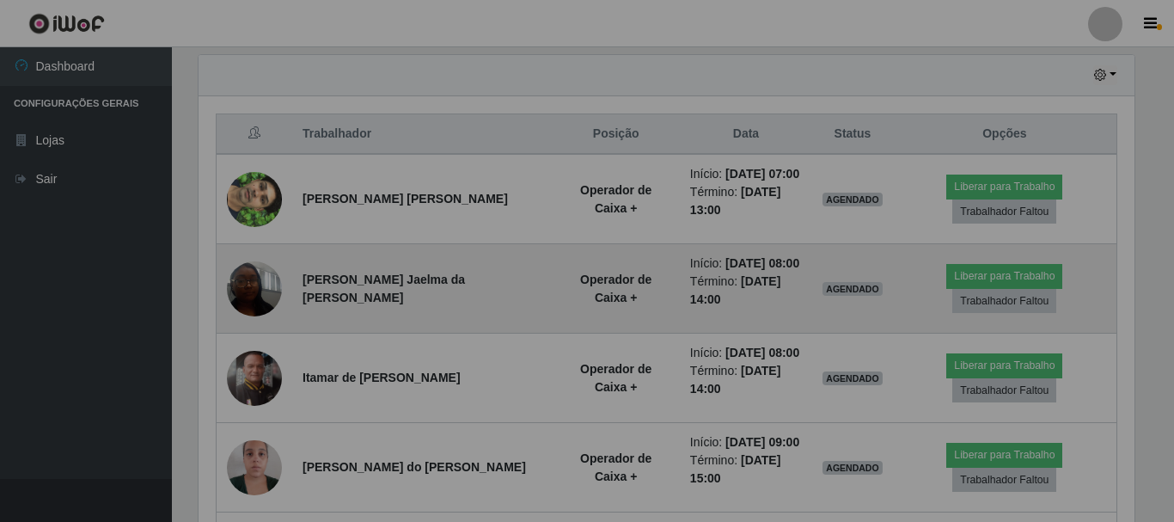
scroll to position [357, 945]
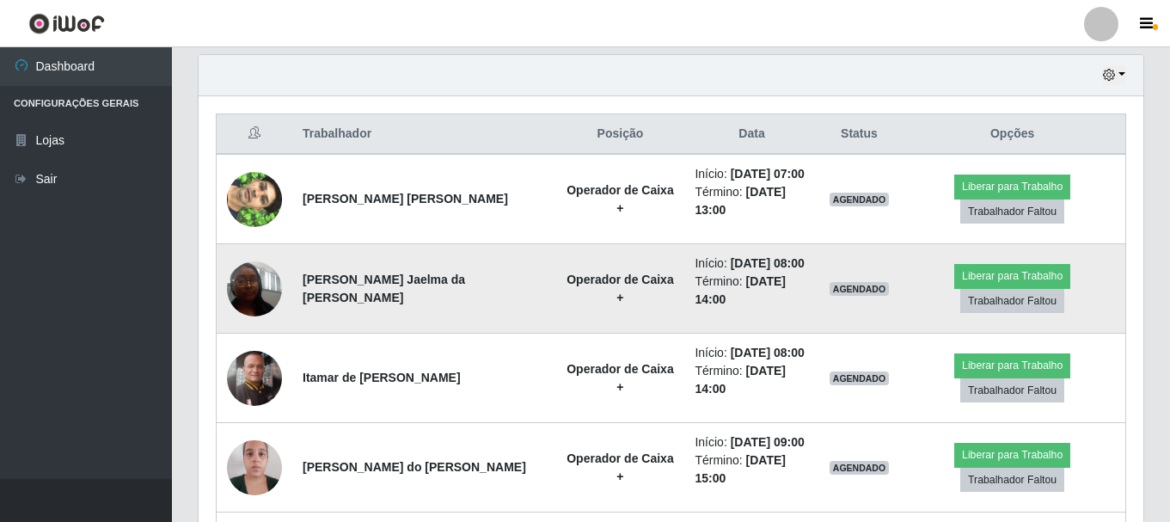
click at [260, 297] on img at bounding box center [254, 288] width 55 height 73
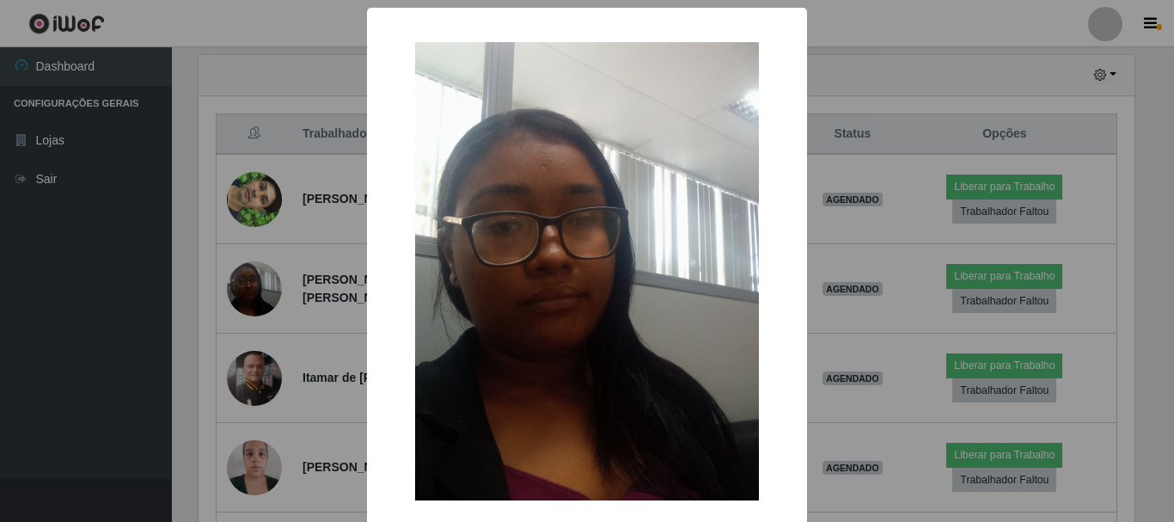
click at [852, 227] on div "× OK Cancel" at bounding box center [587, 261] width 1174 height 522
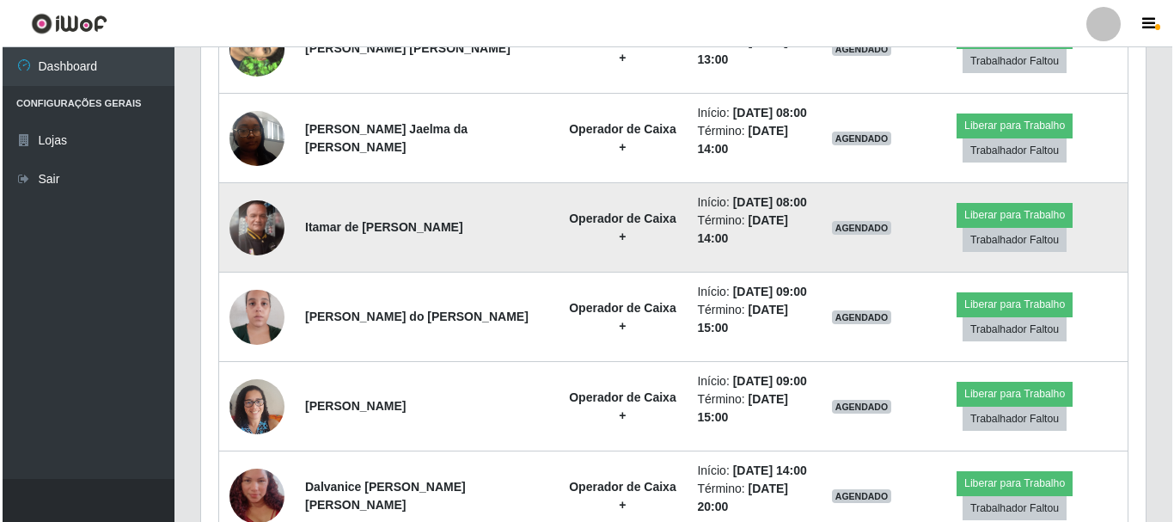
scroll to position [771, 0]
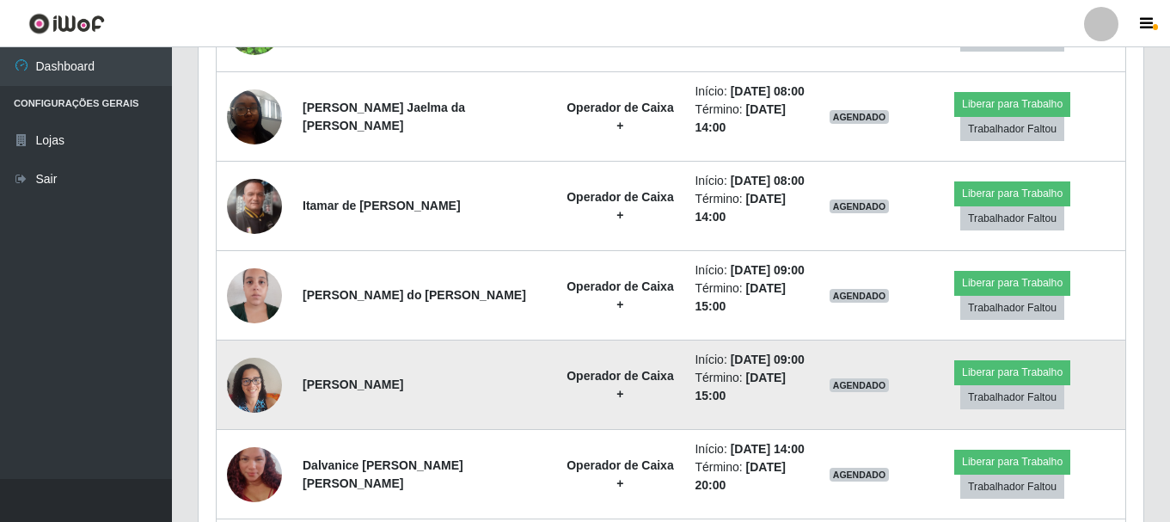
click at [254, 390] on img at bounding box center [254, 384] width 55 height 73
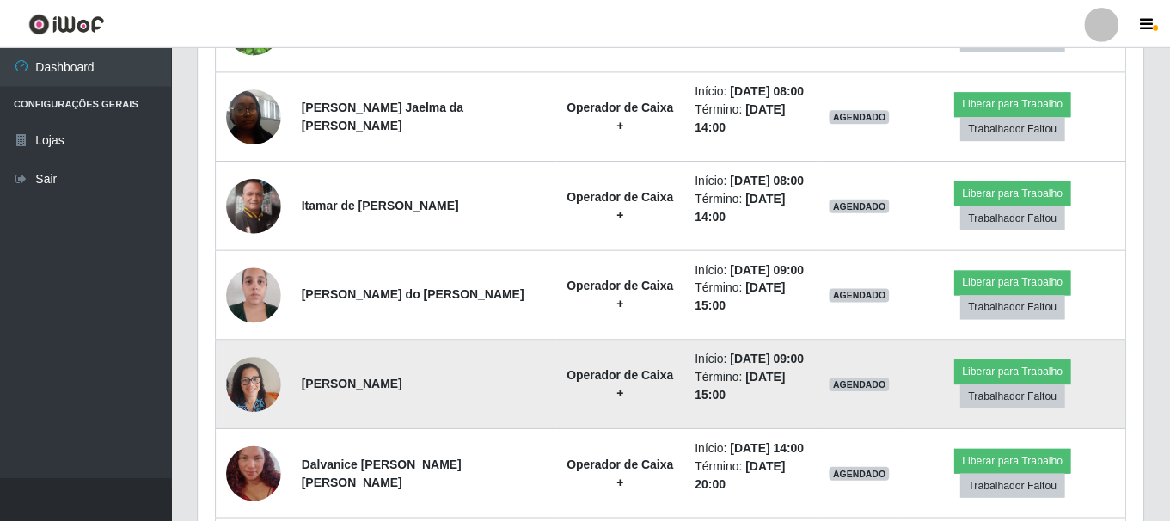
scroll to position [357, 936]
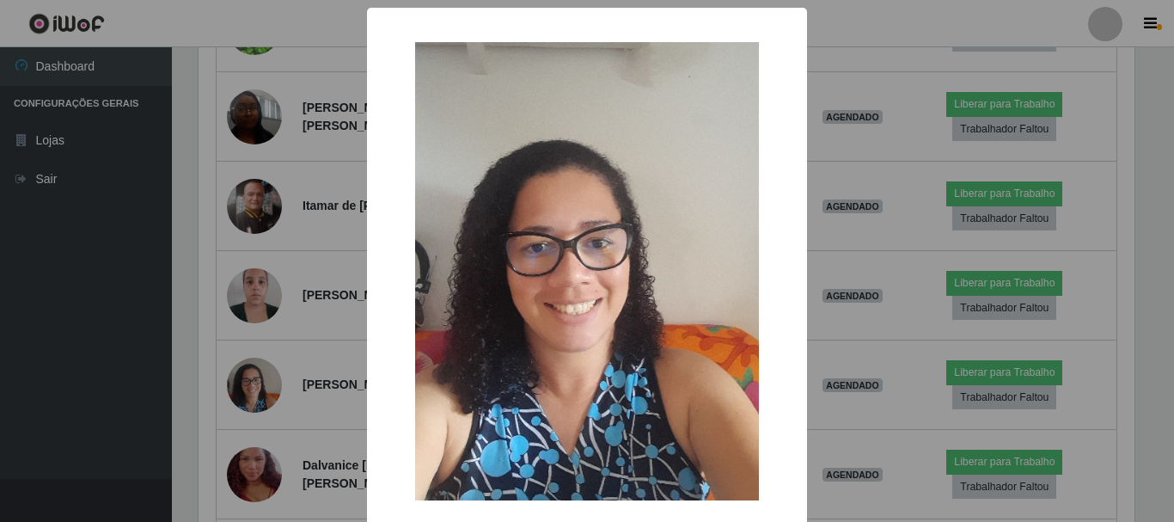
click at [918, 311] on div "× OK Cancel" at bounding box center [587, 261] width 1174 height 522
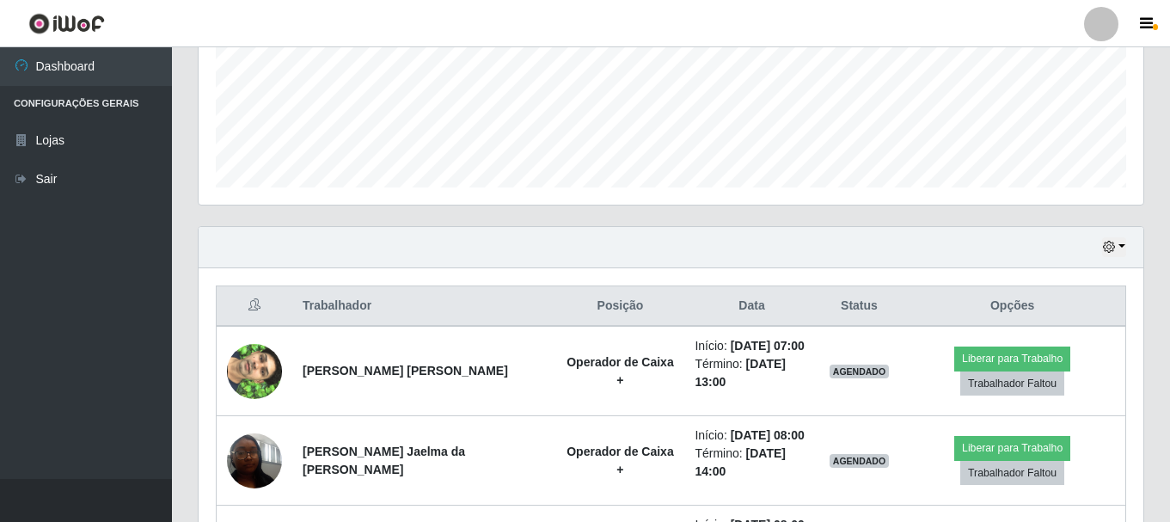
scroll to position [0, 0]
